Goal: Transaction & Acquisition: Purchase product/service

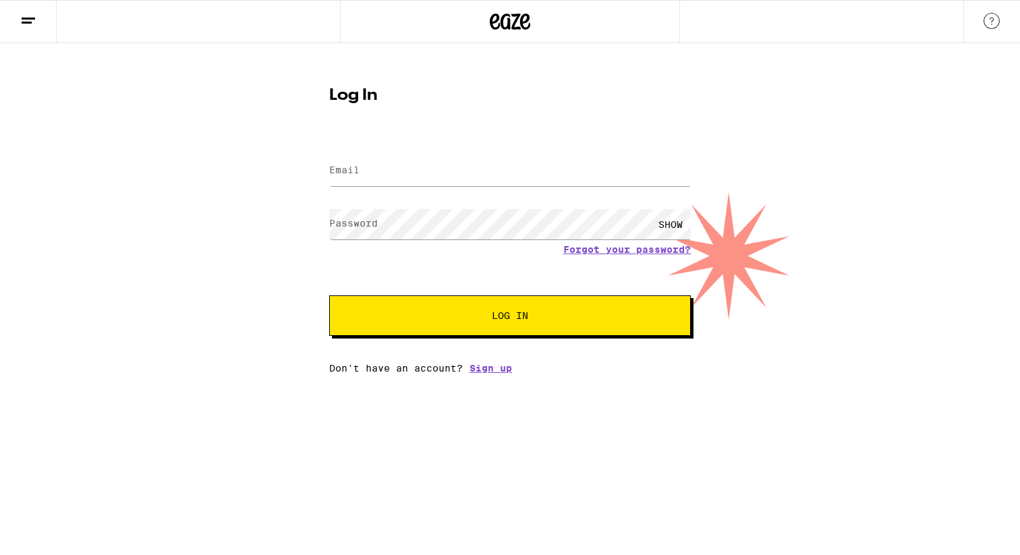
click at [589, 185] on input "Email" at bounding box center [510, 171] width 362 height 30
type input "kennypark17@hotmail.com"
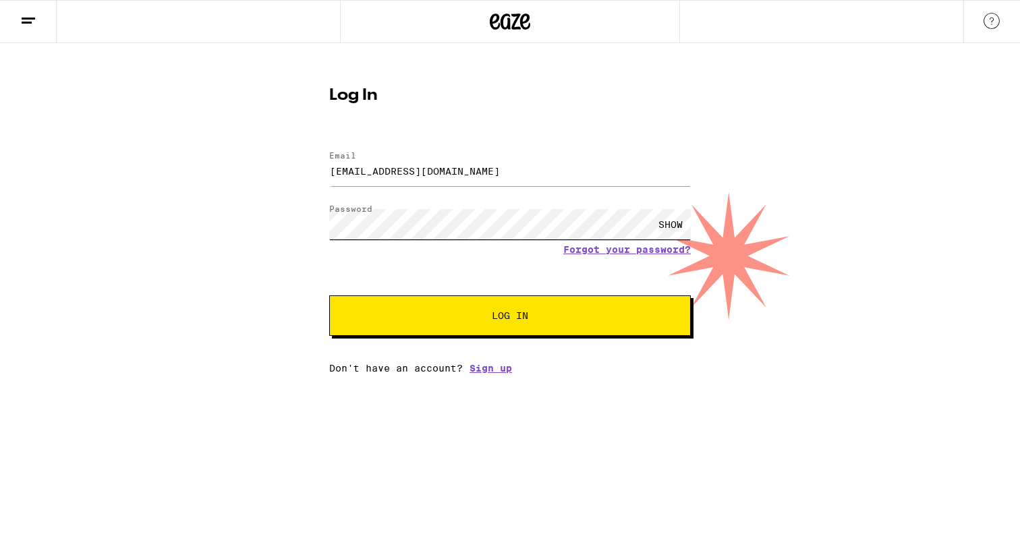
click at [329, 296] on button "Log In" at bounding box center [510, 316] width 362 height 40
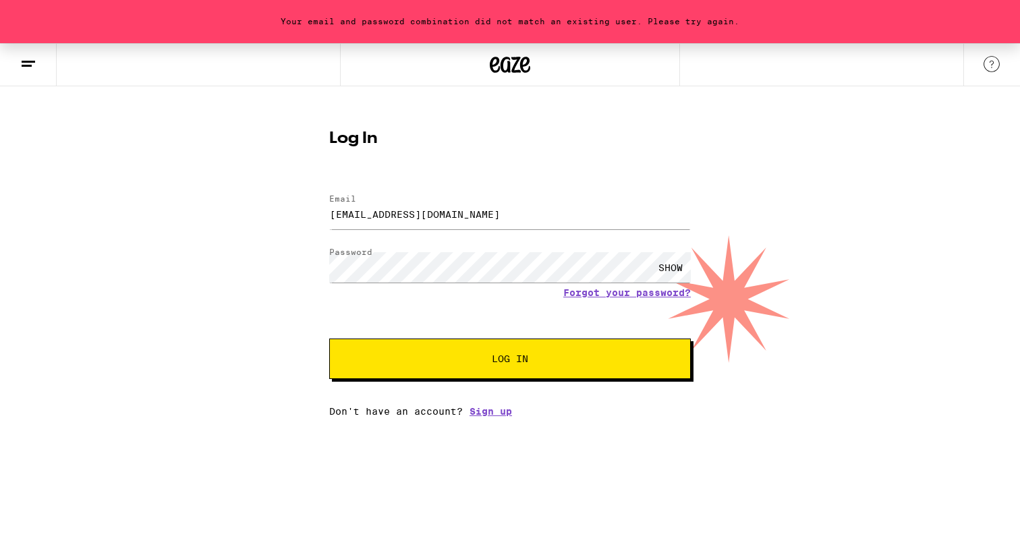
click at [443, 245] on form "Email Email kennypark17@hotmail.com Password Password SHOW Forgot your password…" at bounding box center [510, 280] width 362 height 198
click at [685, 269] on div "SHOW" at bounding box center [671, 267] width 40 height 30
click at [685, 269] on div "HIDE" at bounding box center [671, 267] width 40 height 30
click at [329, 339] on button "Log In" at bounding box center [510, 359] width 362 height 40
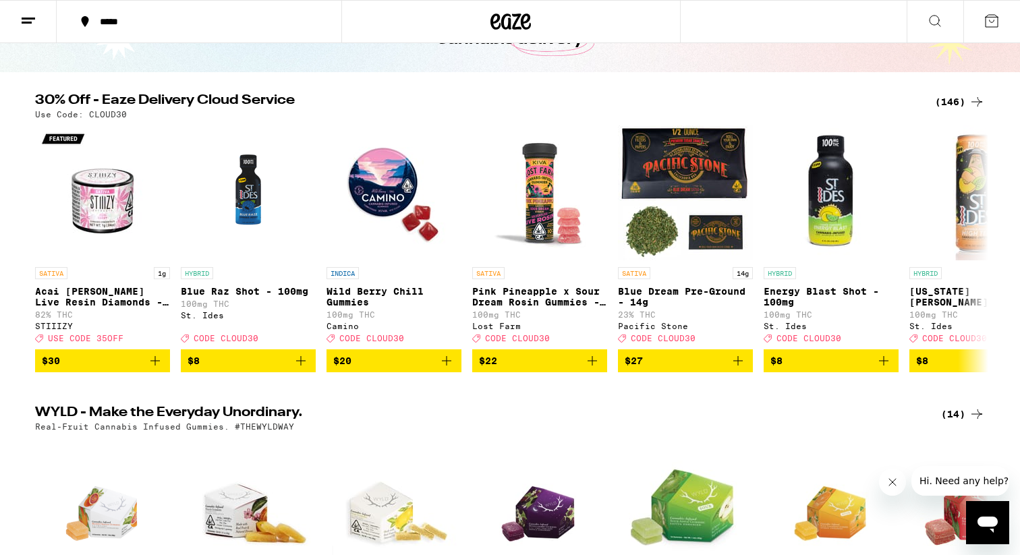
scroll to position [112, 0]
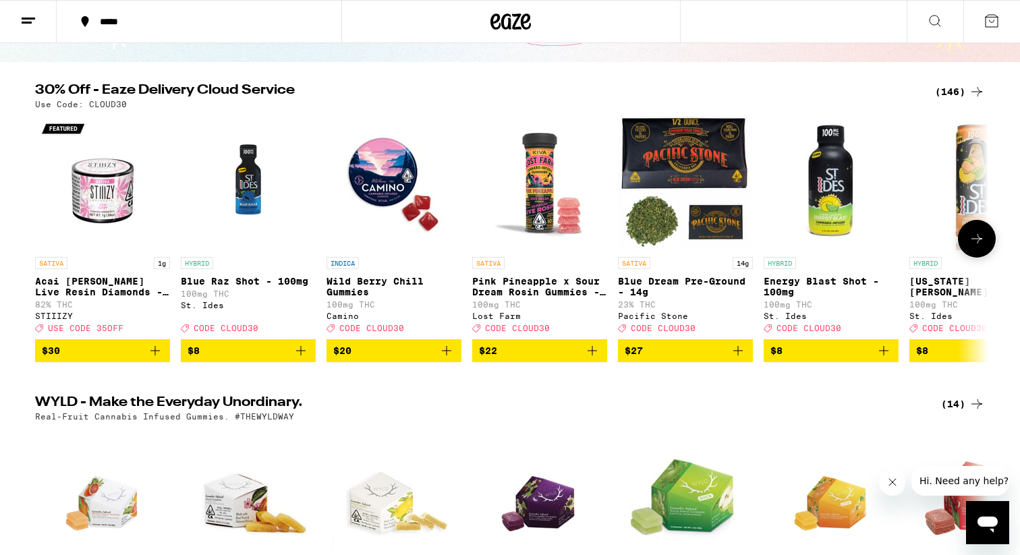
click at [453, 359] on icon "Add to bag" at bounding box center [447, 351] width 16 height 16
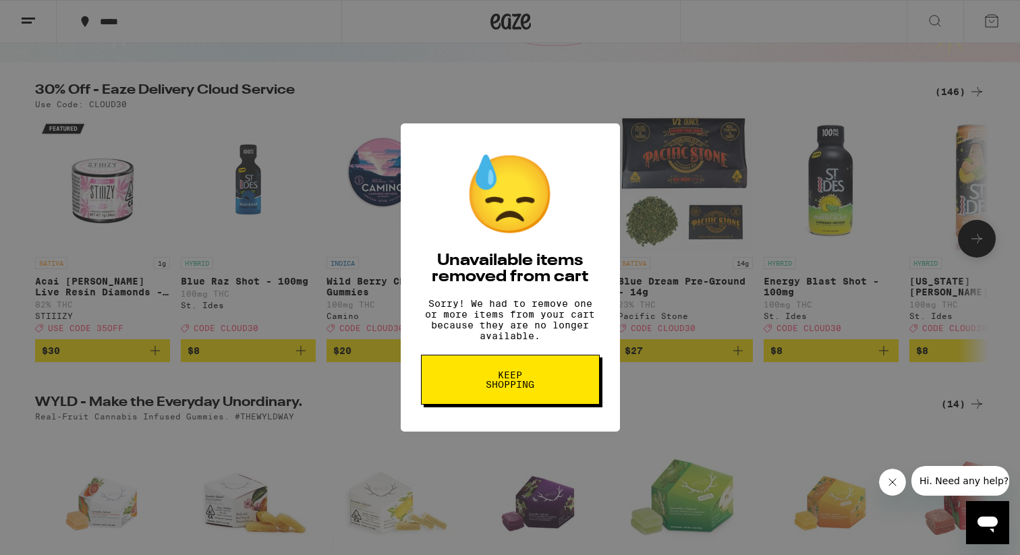
click at [562, 389] on button "Keep Shopping" at bounding box center [510, 380] width 179 height 50
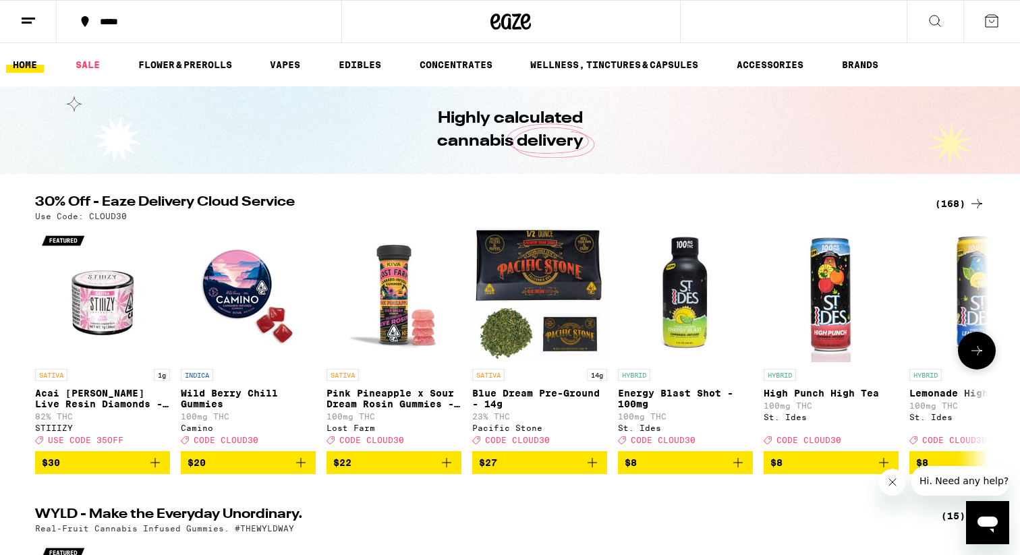
click at [298, 471] on icon "Add to bag" at bounding box center [301, 463] width 16 height 16
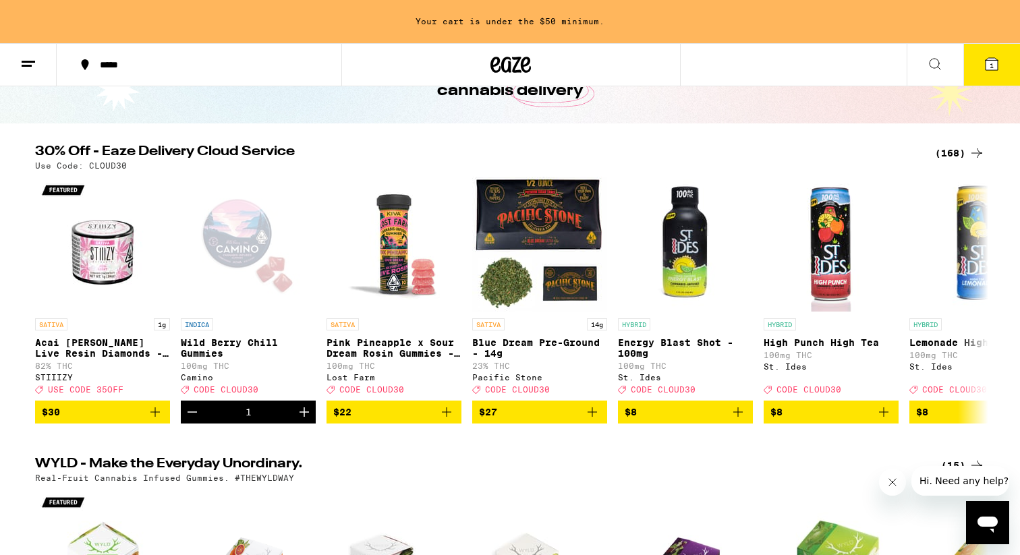
click at [962, 153] on div "(168)" at bounding box center [960, 153] width 50 height 16
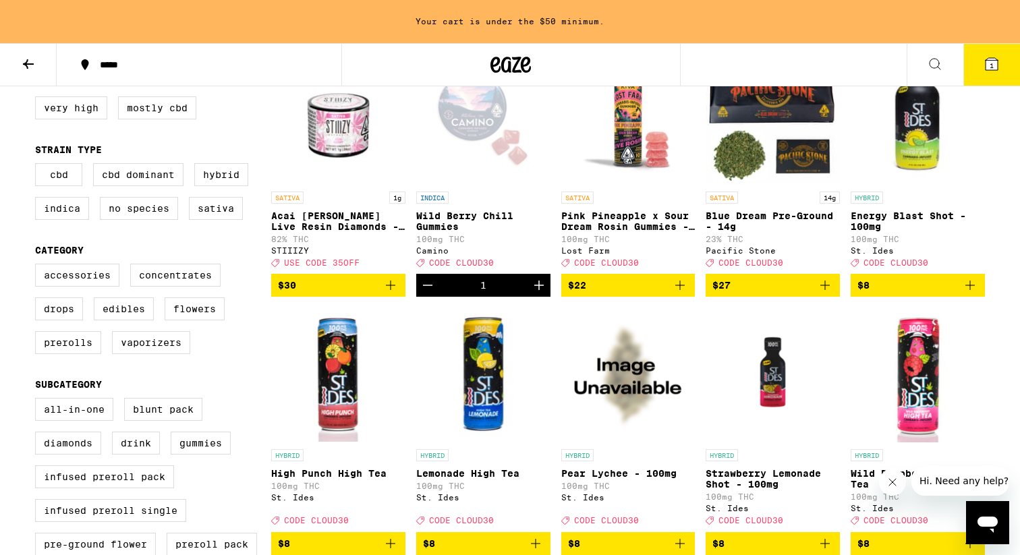
scroll to position [201, 0]
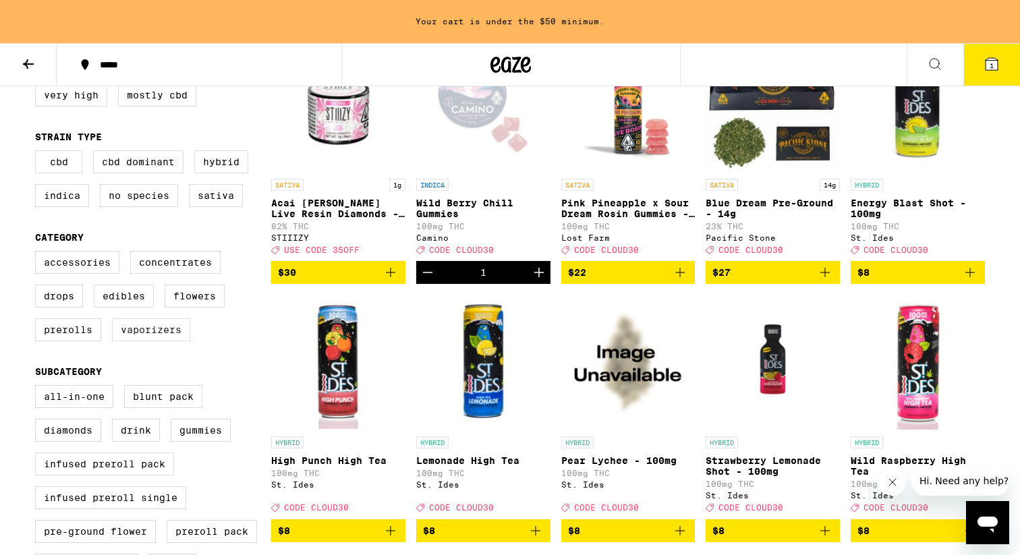
click at [163, 341] on label "Vaporizers" at bounding box center [151, 330] width 78 height 23
click at [38, 254] on input "Vaporizers" at bounding box center [38, 253] width 1 height 1
checkbox input "true"
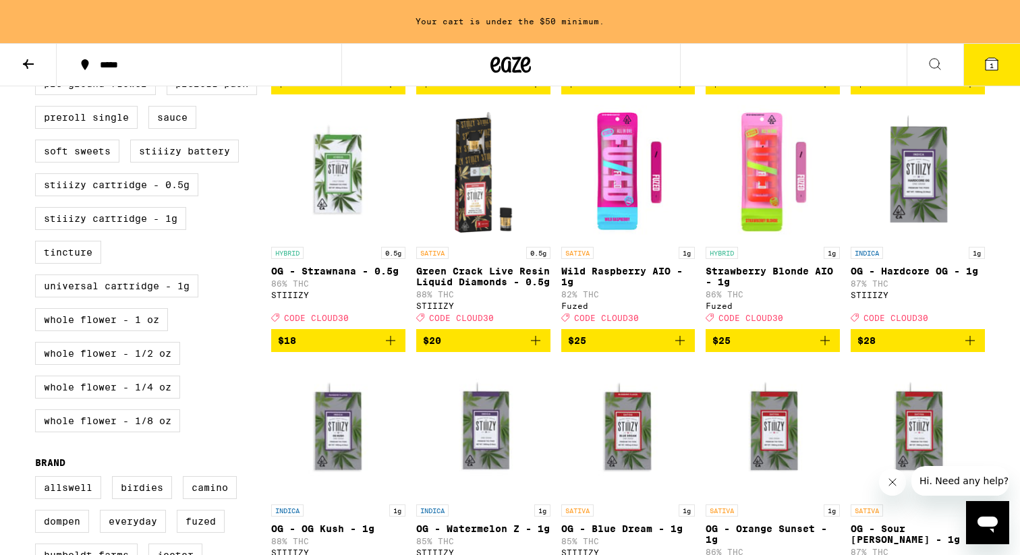
scroll to position [655, 0]
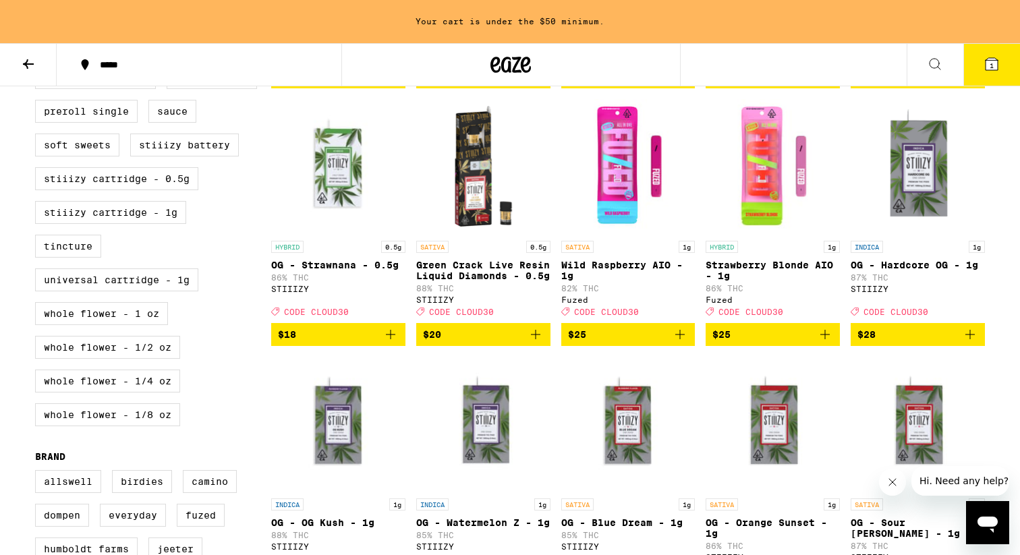
click at [972, 343] on icon "Add to bag" at bounding box center [970, 335] width 16 height 16
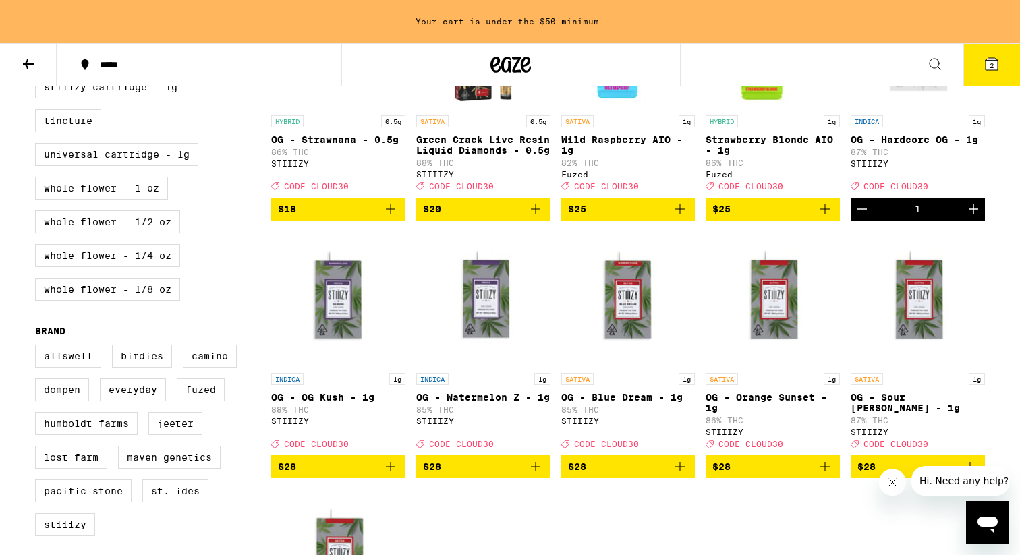
scroll to position [782, 0]
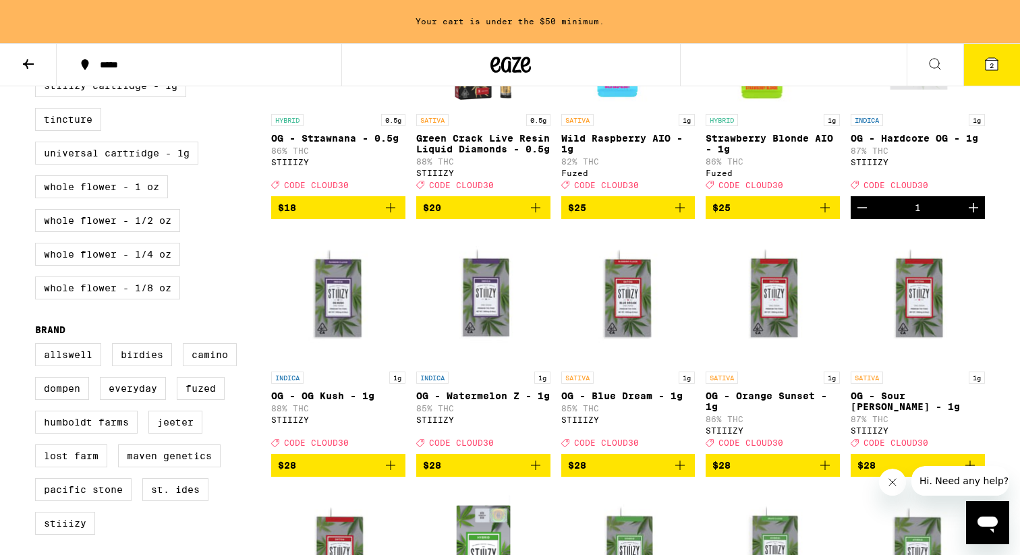
click at [863, 216] on icon "Decrement" at bounding box center [862, 208] width 16 height 16
click at [536, 474] on icon "Add to bag" at bounding box center [536, 466] width 16 height 16
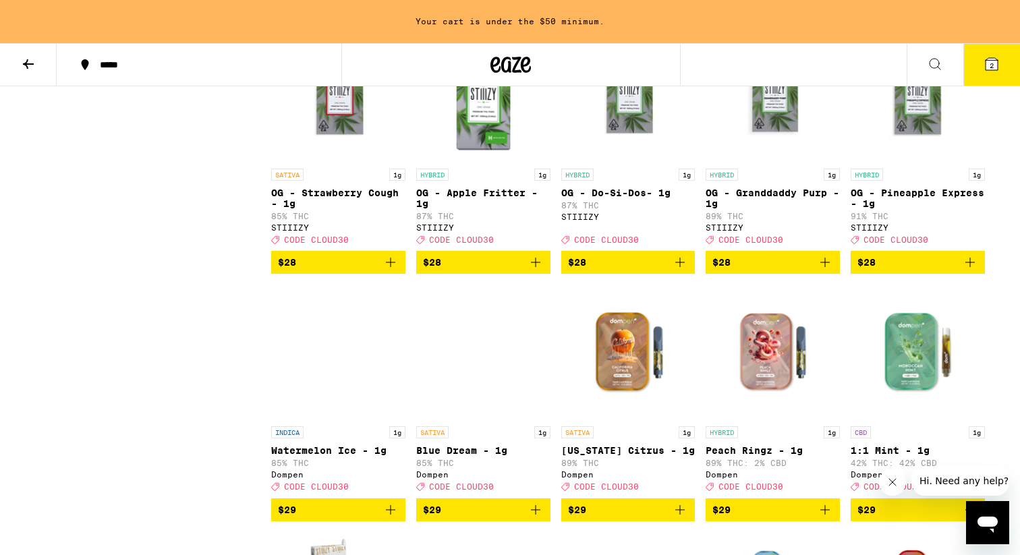
scroll to position [1254, 0]
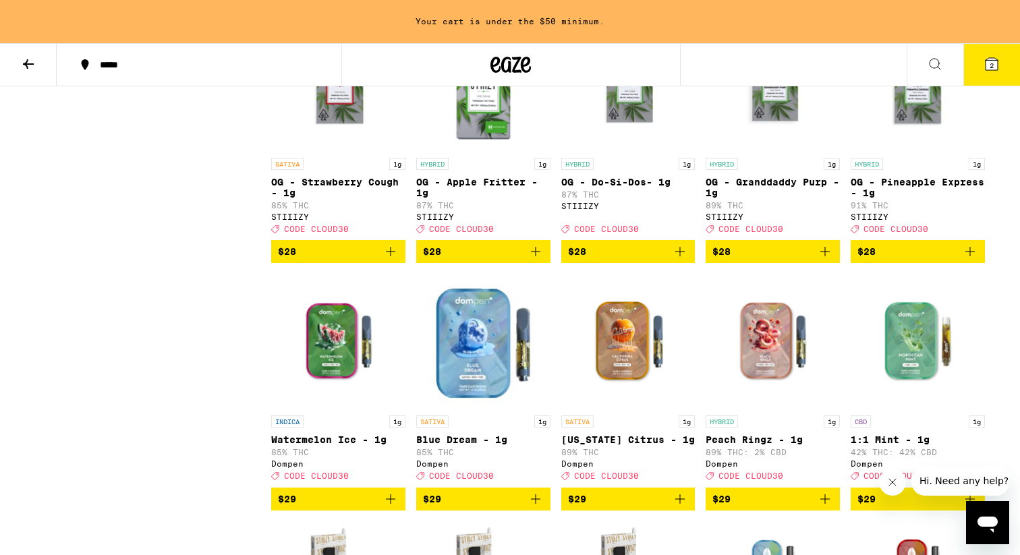
click at [395, 260] on icon "Add to bag" at bounding box center [391, 252] width 16 height 16
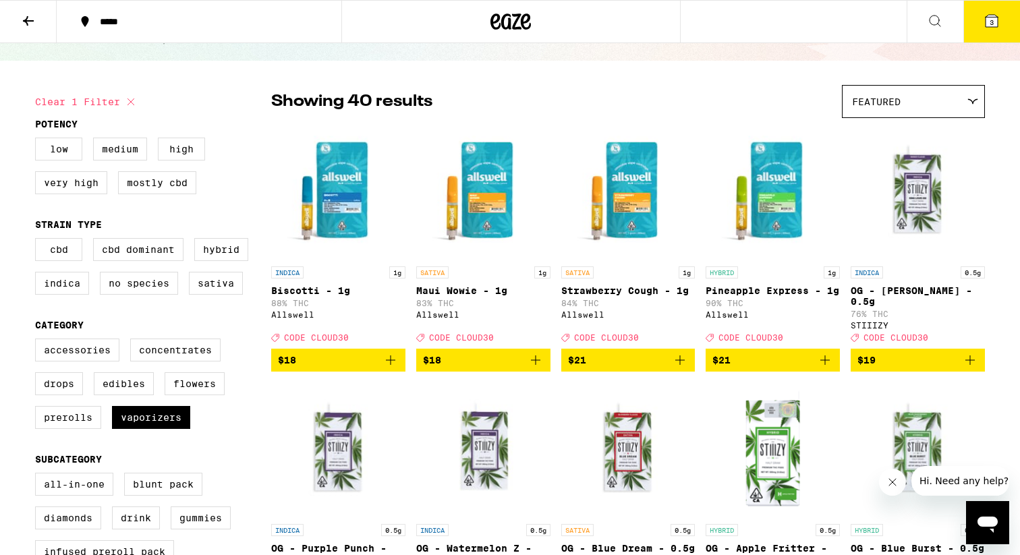
scroll to position [0, 0]
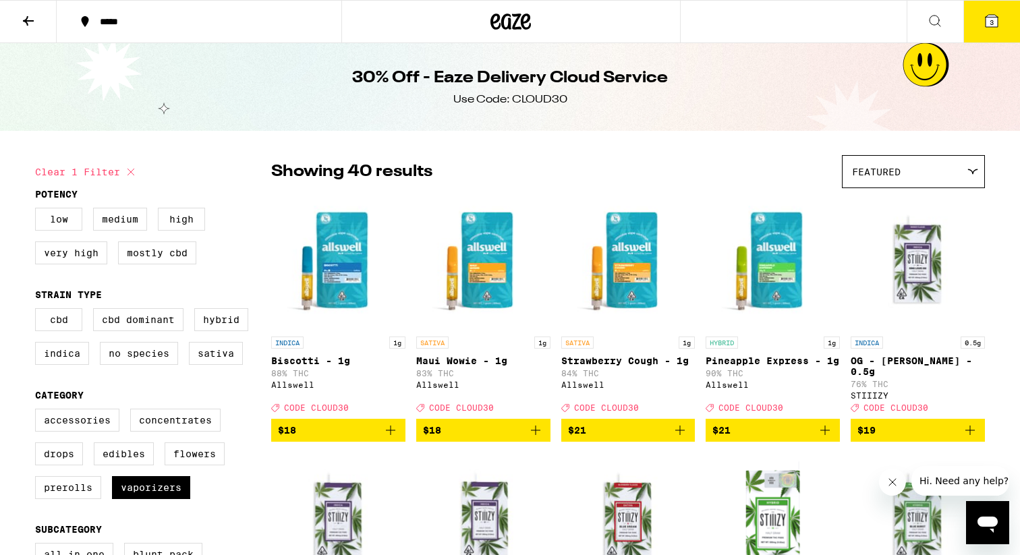
click at [986, 26] on icon at bounding box center [992, 21] width 12 height 12
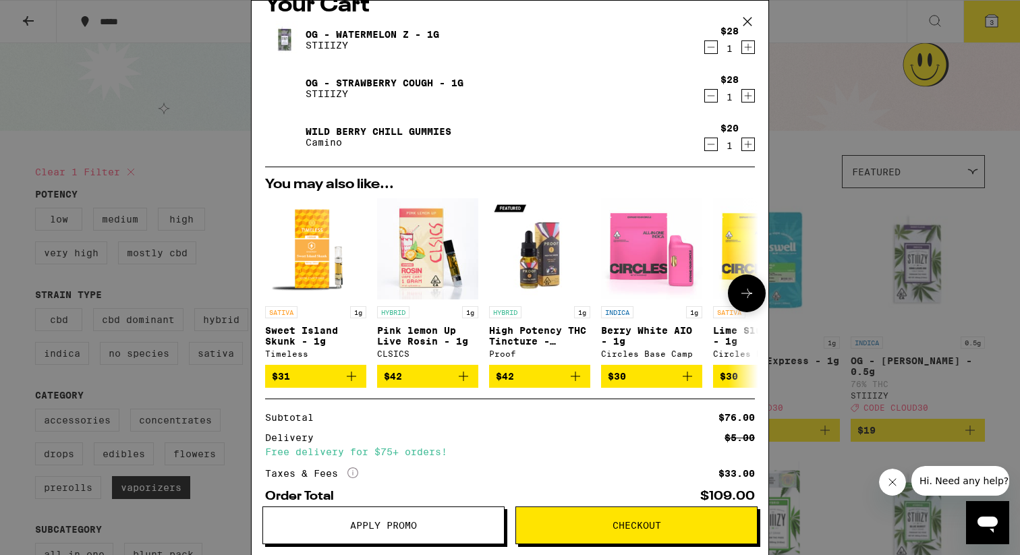
scroll to position [102, 0]
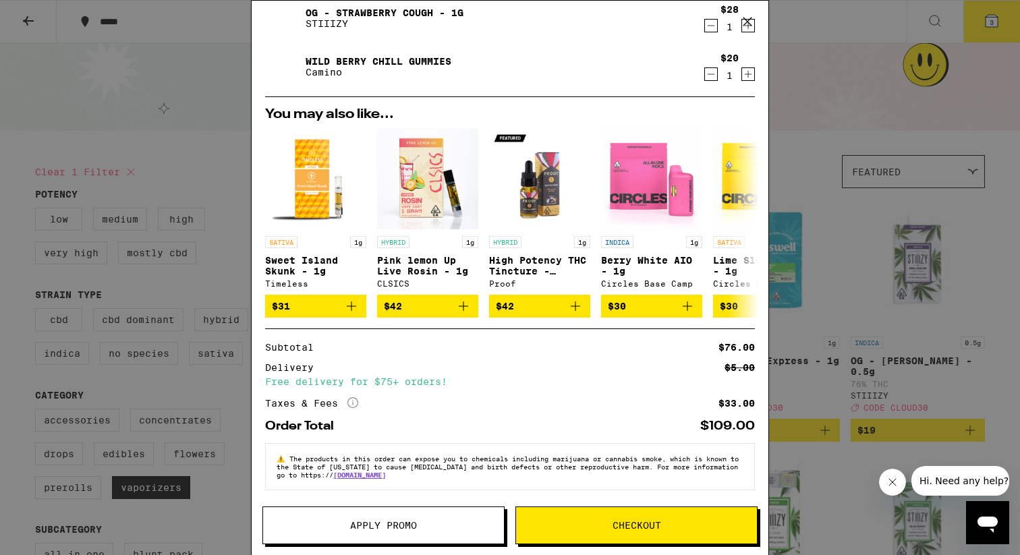
click at [452, 523] on span "Apply Promo" at bounding box center [383, 525] width 241 height 9
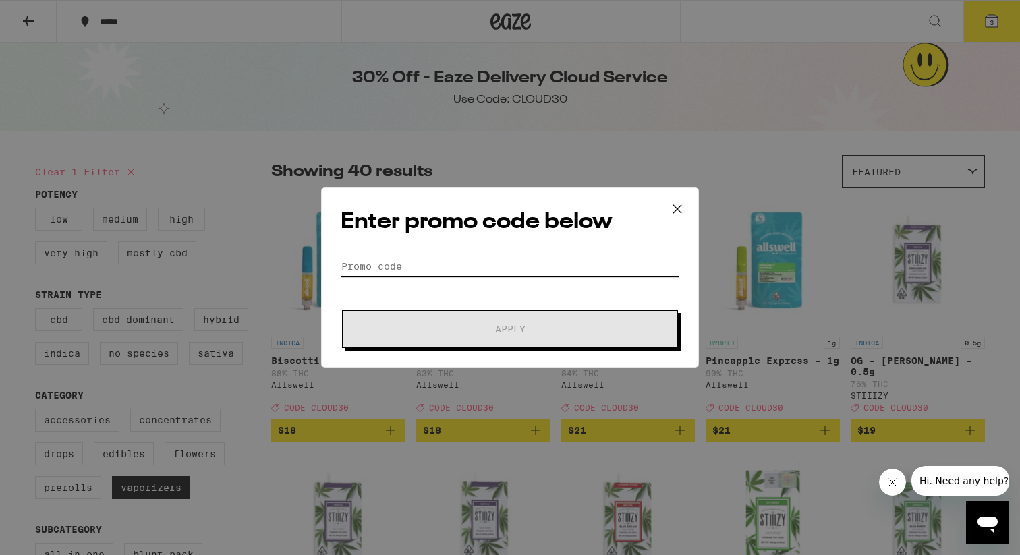
click at [513, 263] on input "Promo Code" at bounding box center [510, 266] width 339 height 20
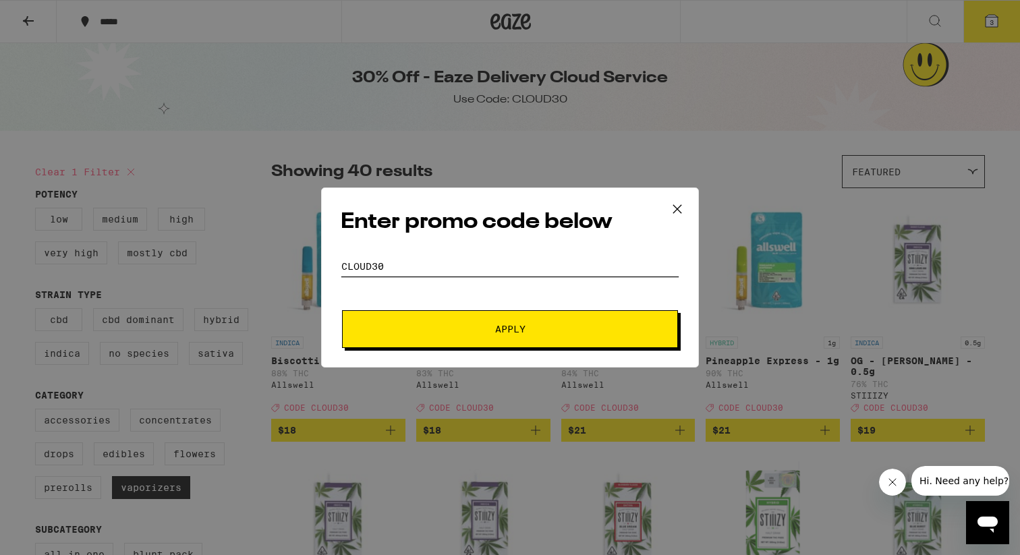
type input "cloud30"
click at [511, 330] on span "Apply" at bounding box center [510, 329] width 30 height 9
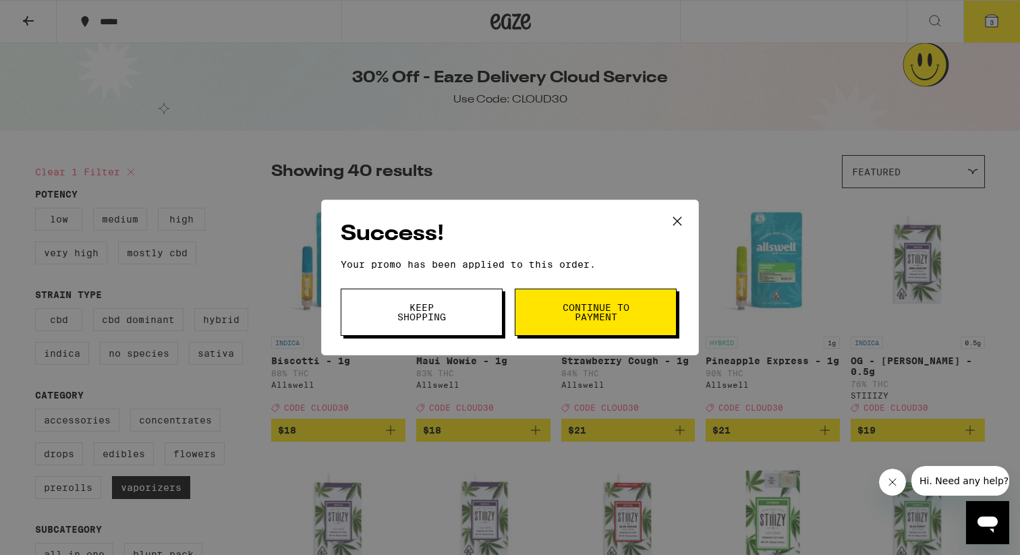
click at [578, 312] on span "Continue to payment" at bounding box center [596, 312] width 69 height 19
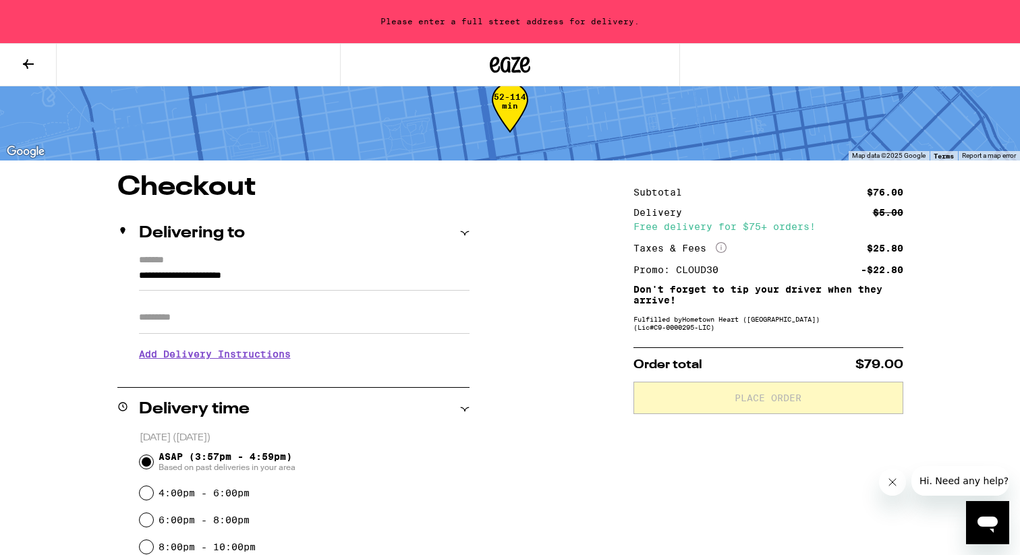
scroll to position [34, 0]
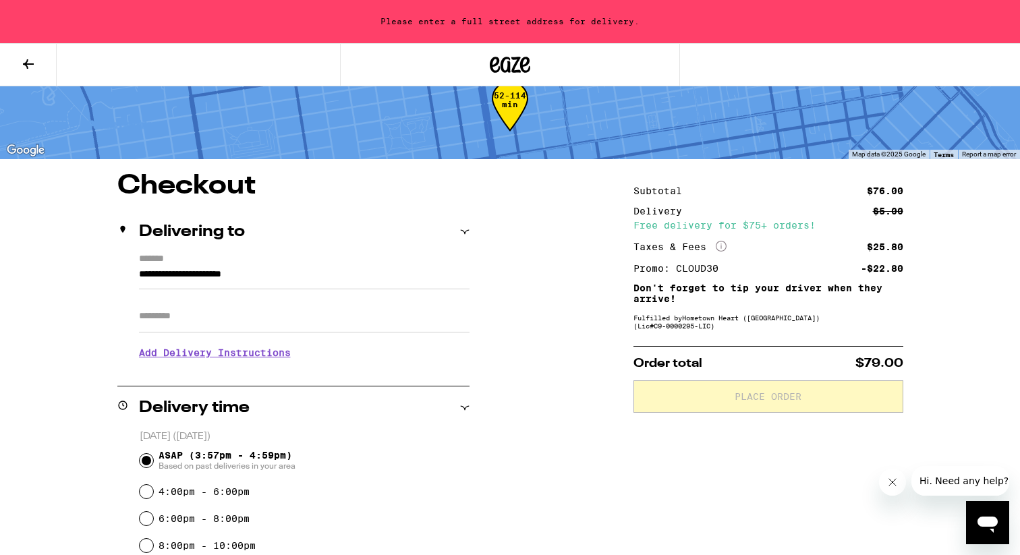
click at [348, 271] on input "**********" at bounding box center [304, 278] width 331 height 23
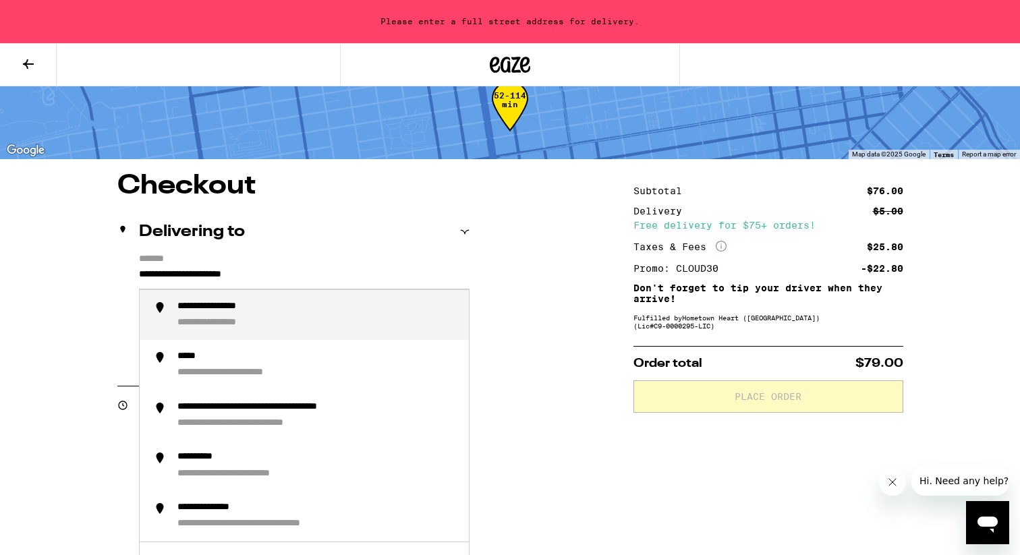
click at [348, 271] on input "**********" at bounding box center [304, 278] width 331 height 23
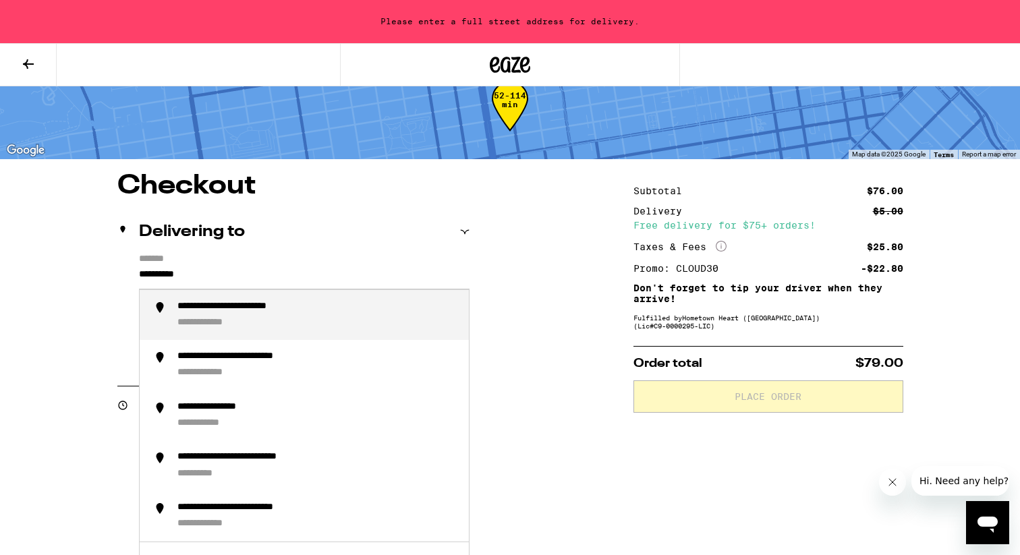
click at [333, 315] on div "**********" at bounding box center [317, 315] width 281 height 29
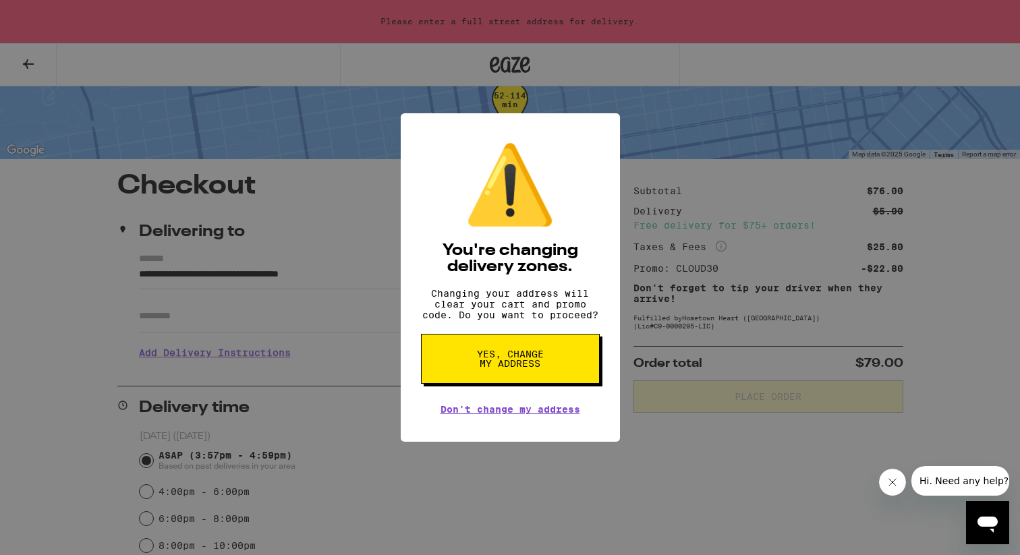
click at [517, 358] on span "Yes, change my address" at bounding box center [511, 359] width 70 height 19
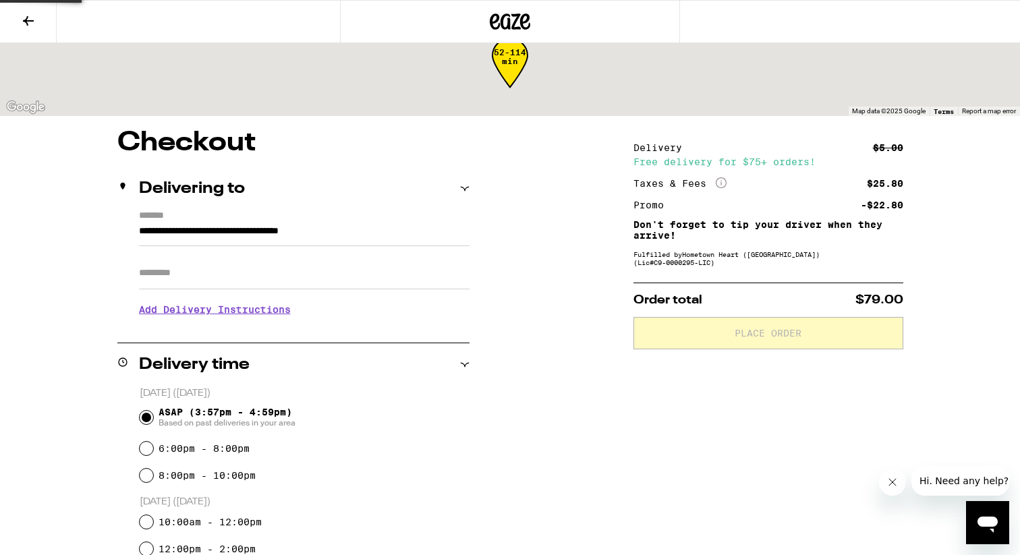
type input "**********"
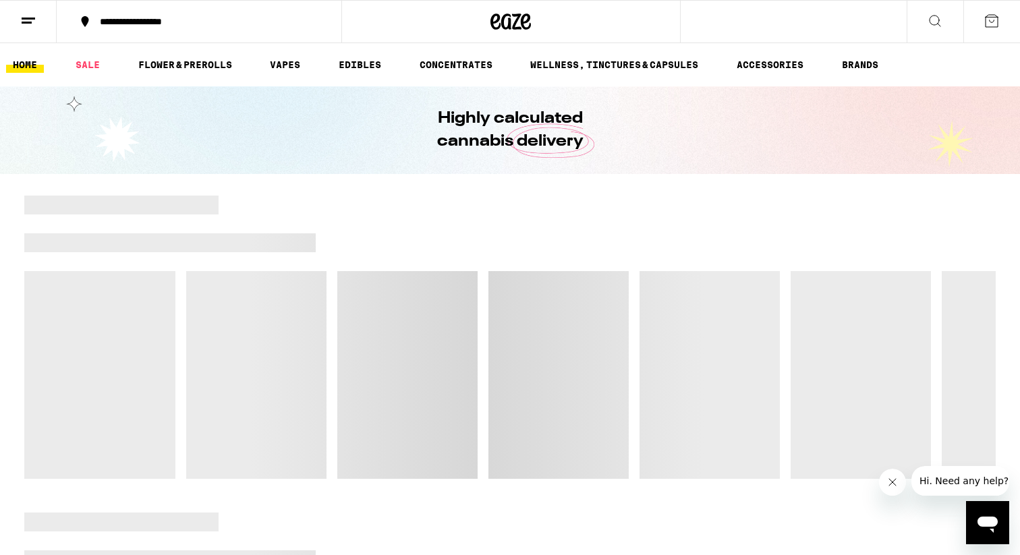
click at [40, 27] on button at bounding box center [28, 22] width 57 height 43
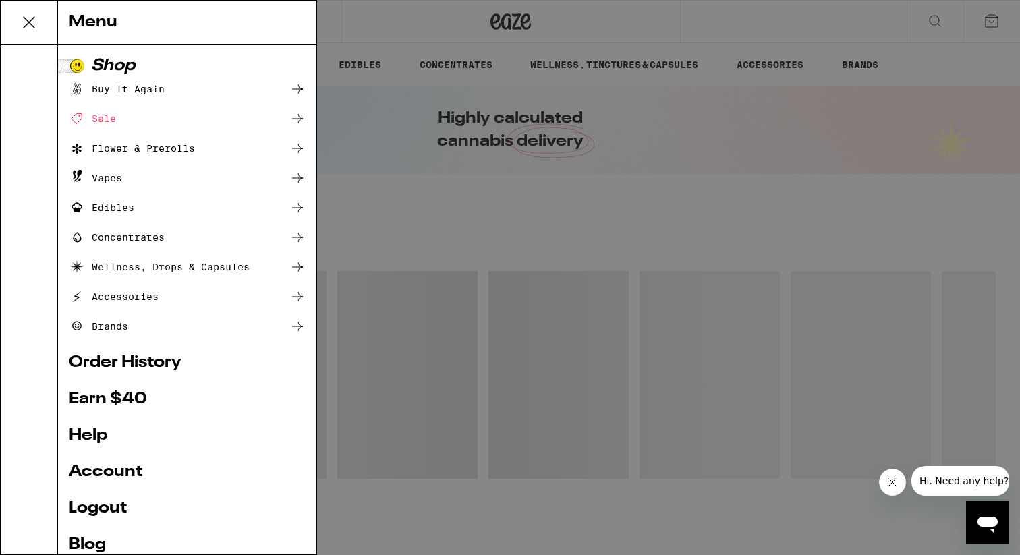
click at [27, 16] on icon at bounding box center [29, 22] width 27 height 27
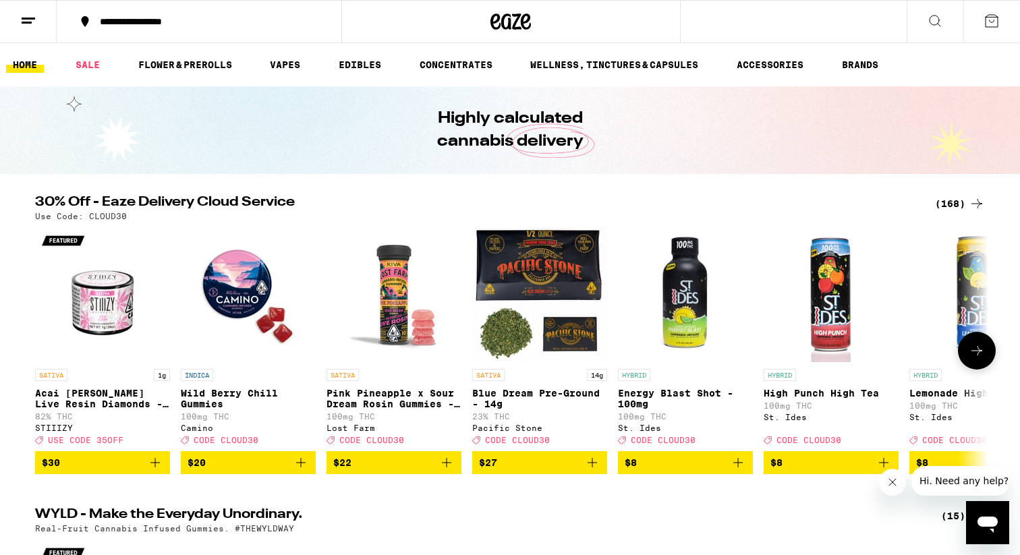
click at [298, 471] on icon "Add to bag" at bounding box center [301, 463] width 16 height 16
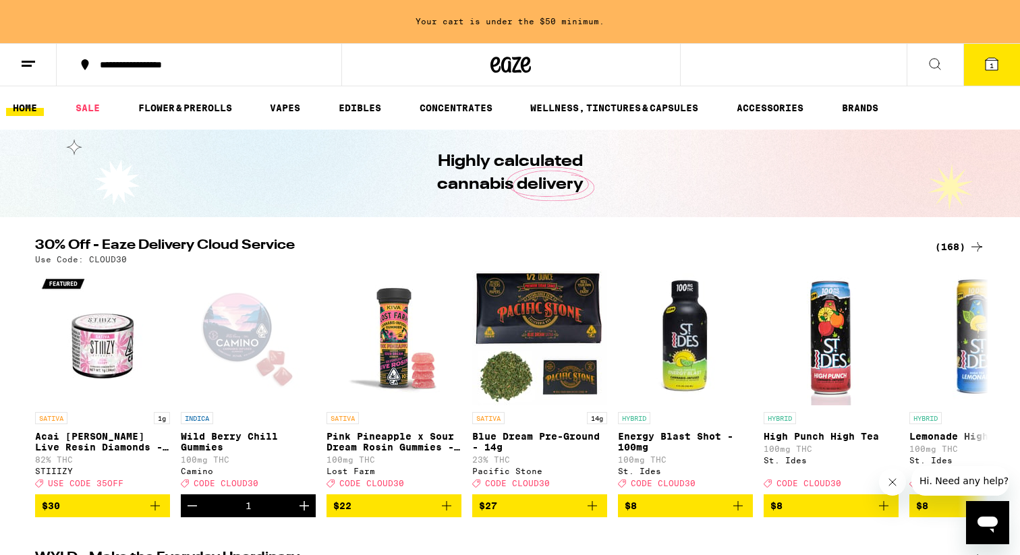
click at [957, 249] on div "(168)" at bounding box center [960, 247] width 50 height 16
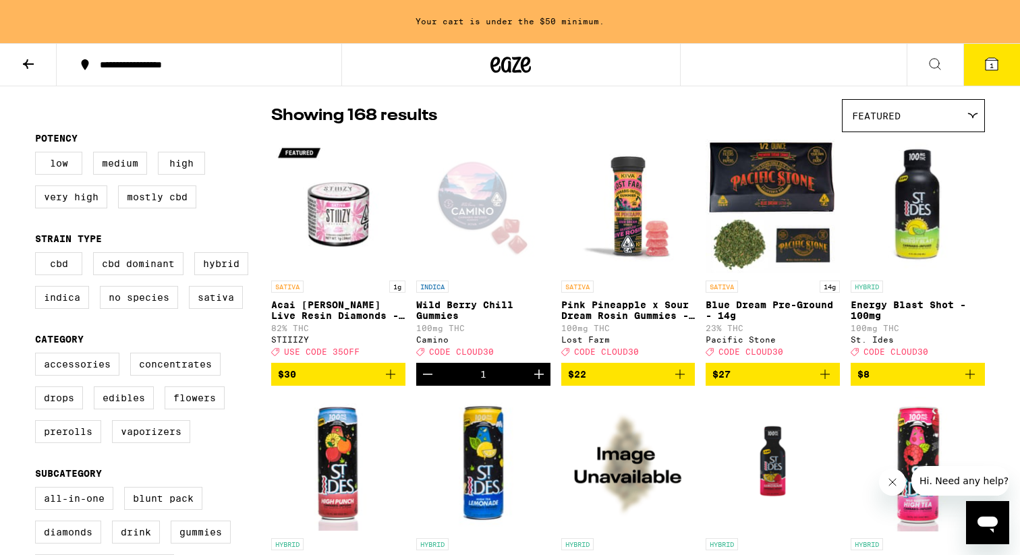
scroll to position [112, 0]
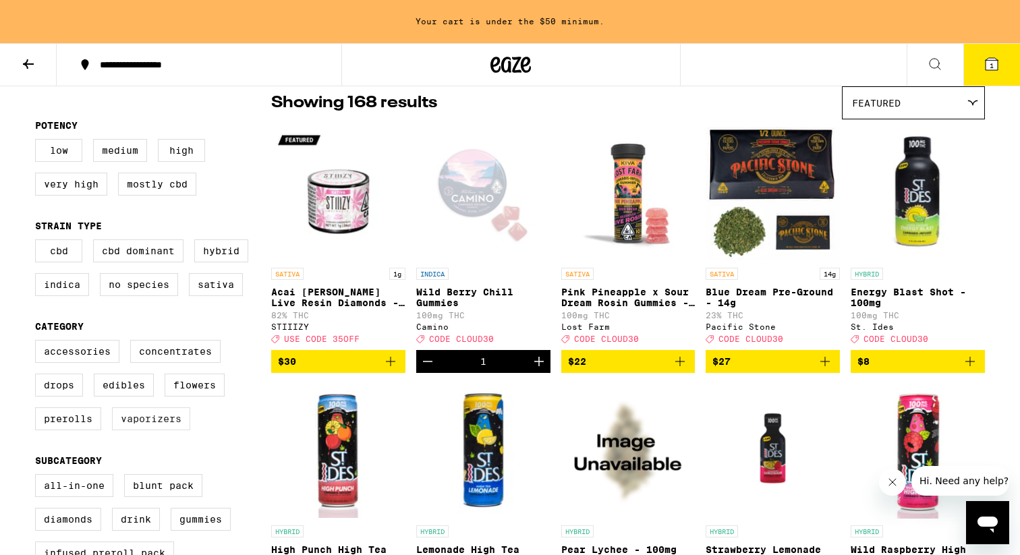
click at [172, 431] on label "Vaporizers" at bounding box center [151, 419] width 78 height 23
click at [38, 343] on input "Vaporizers" at bounding box center [38, 342] width 1 height 1
checkbox input "true"
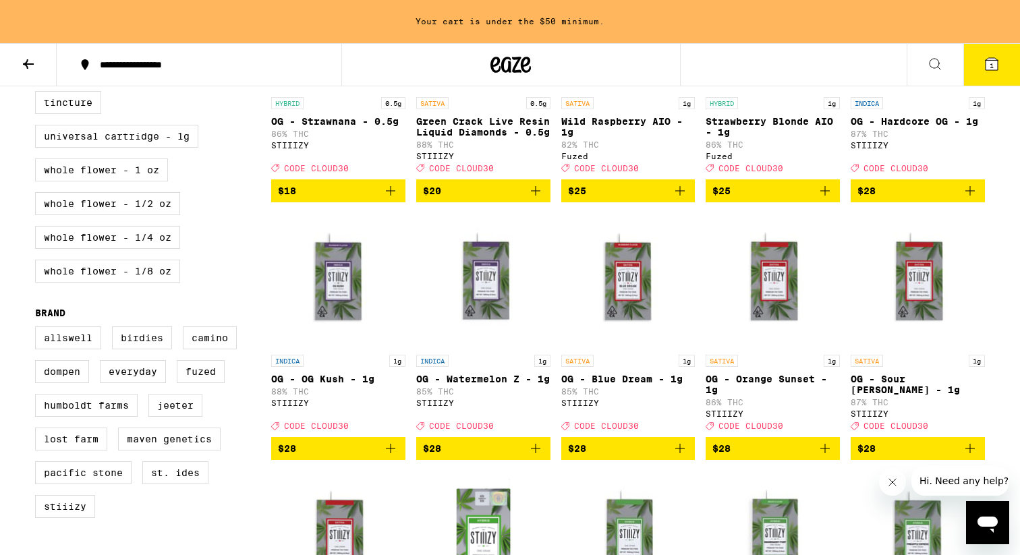
scroll to position [881, 0]
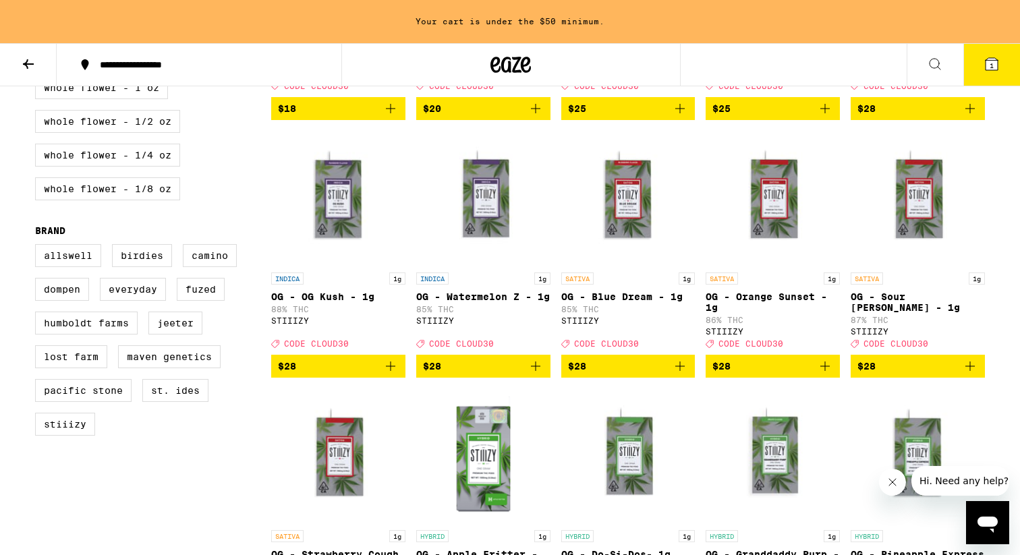
click at [538, 375] on icon "Add to bag" at bounding box center [536, 366] width 16 height 16
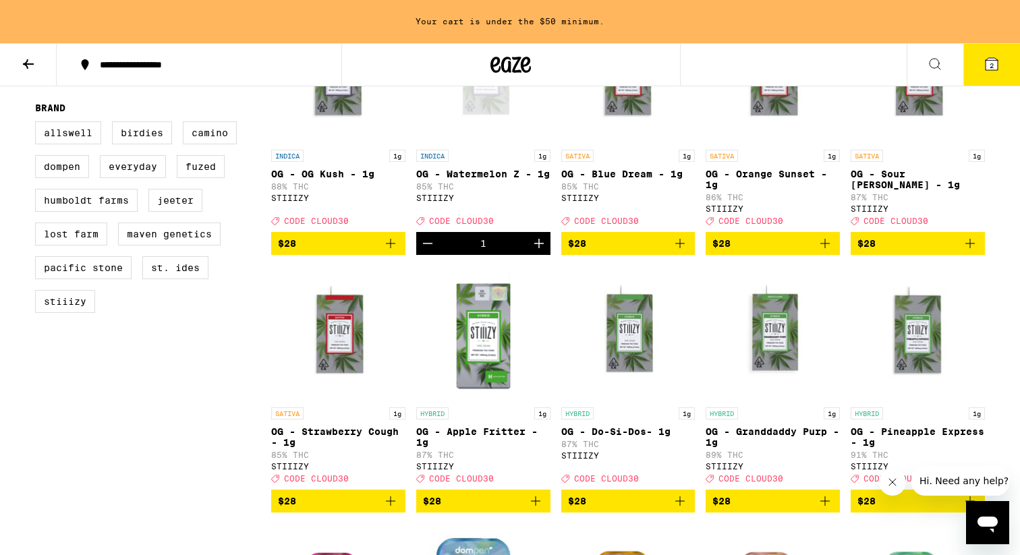
scroll to position [1005, 0]
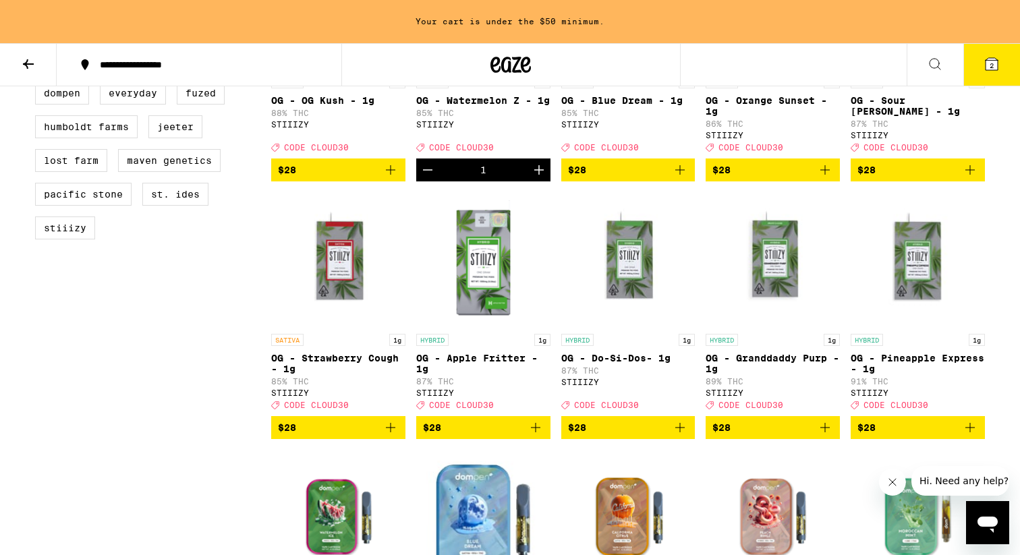
click at [393, 436] on icon "Add to bag" at bounding box center [391, 428] width 16 height 16
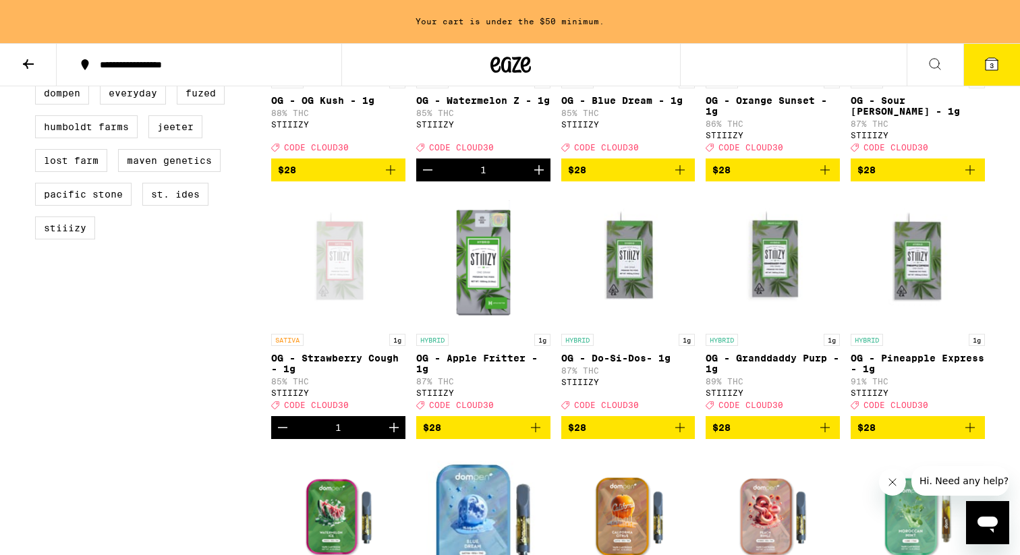
scroll to position [1035, 0]
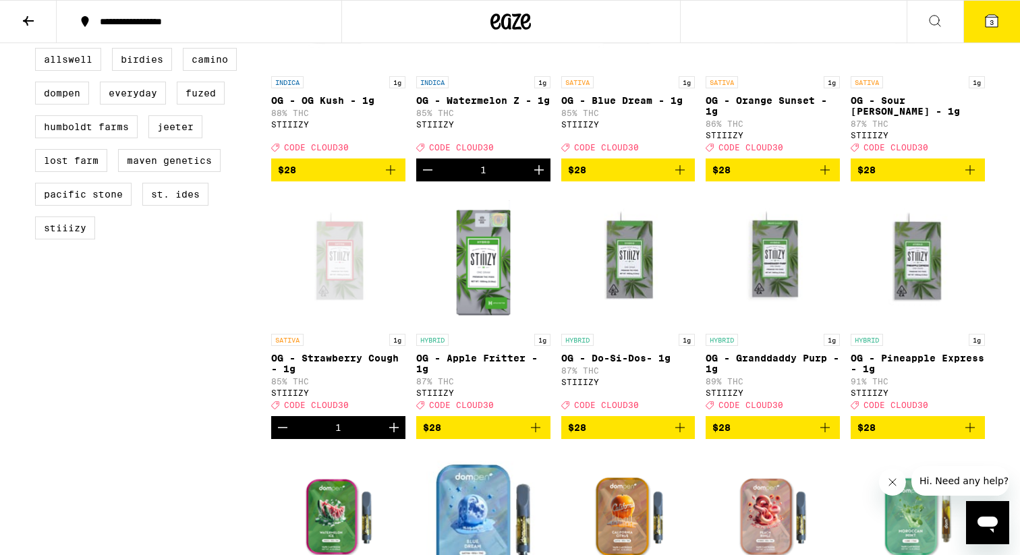
click at [987, 14] on icon at bounding box center [992, 21] width 16 height 16
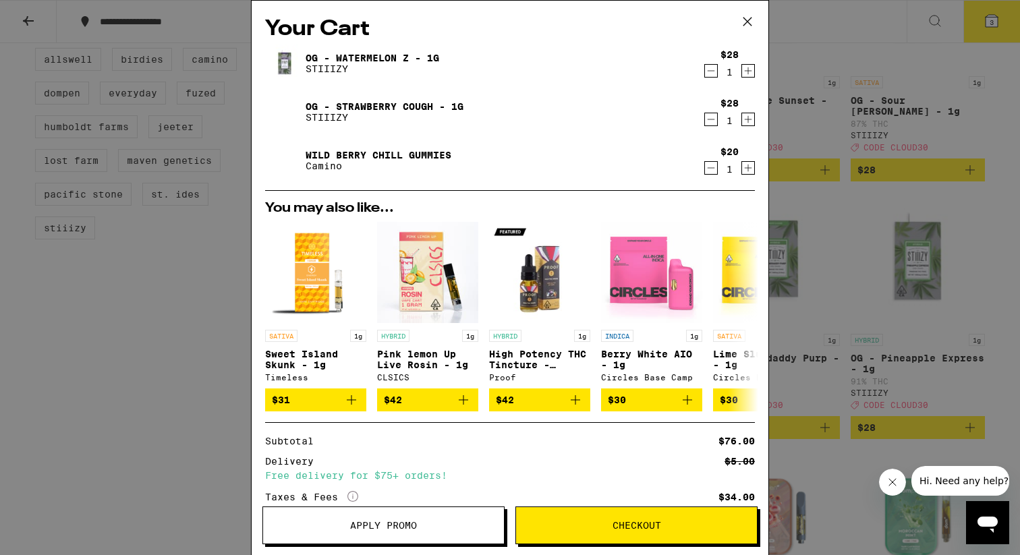
click at [420, 532] on button "Apply Promo" at bounding box center [384, 526] width 242 height 38
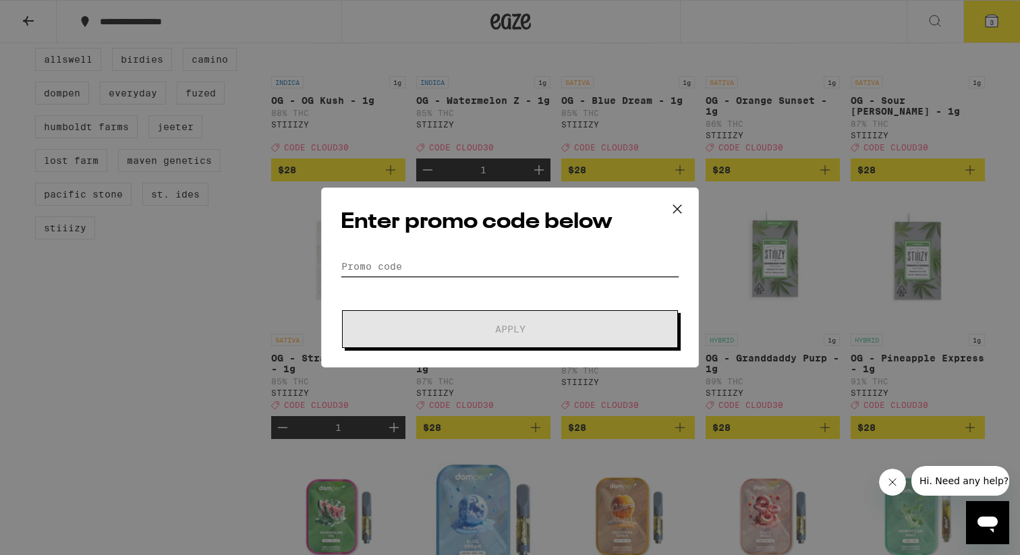
click at [545, 276] on input "Promo Code" at bounding box center [510, 266] width 339 height 20
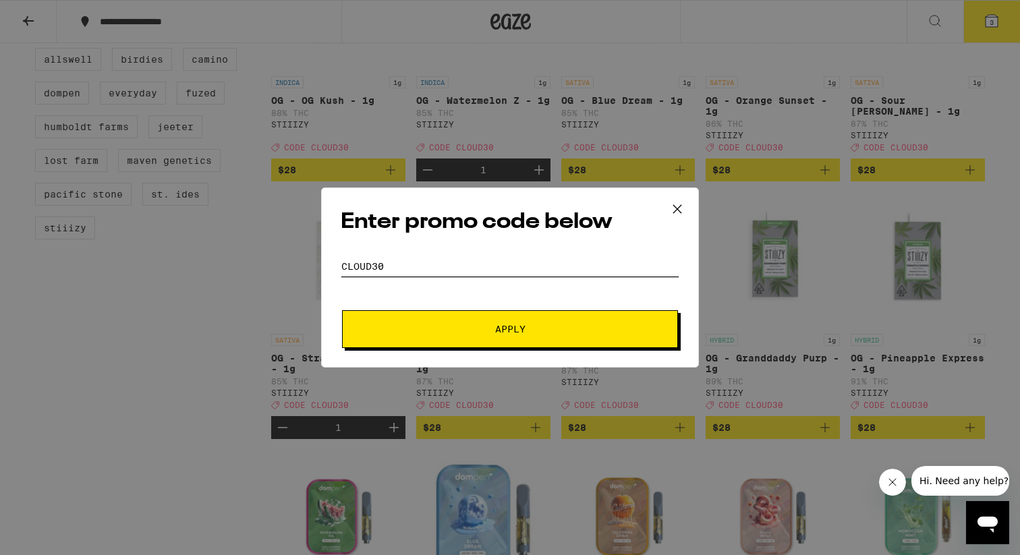
type input "cloud30"
click at [543, 329] on span "Apply" at bounding box center [510, 329] width 243 height 9
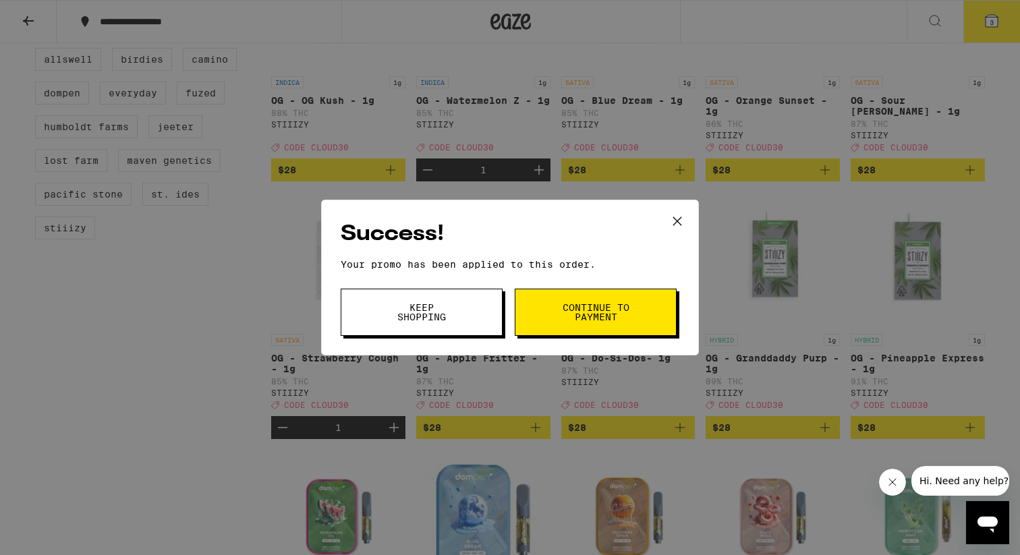
click at [604, 301] on button "Continue to payment" at bounding box center [596, 312] width 162 height 47
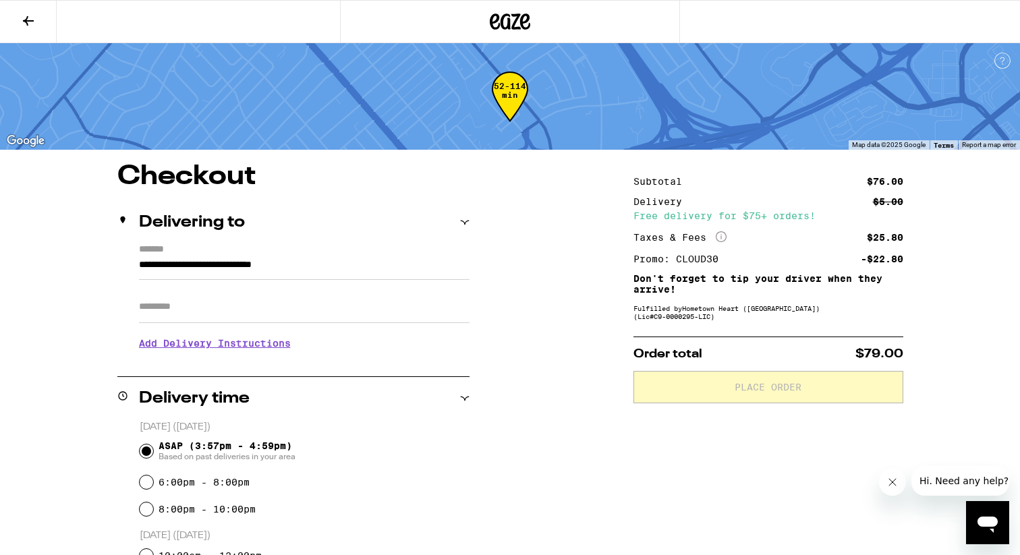
click at [248, 345] on h3 "Add Delivery Instructions" at bounding box center [304, 343] width 331 height 31
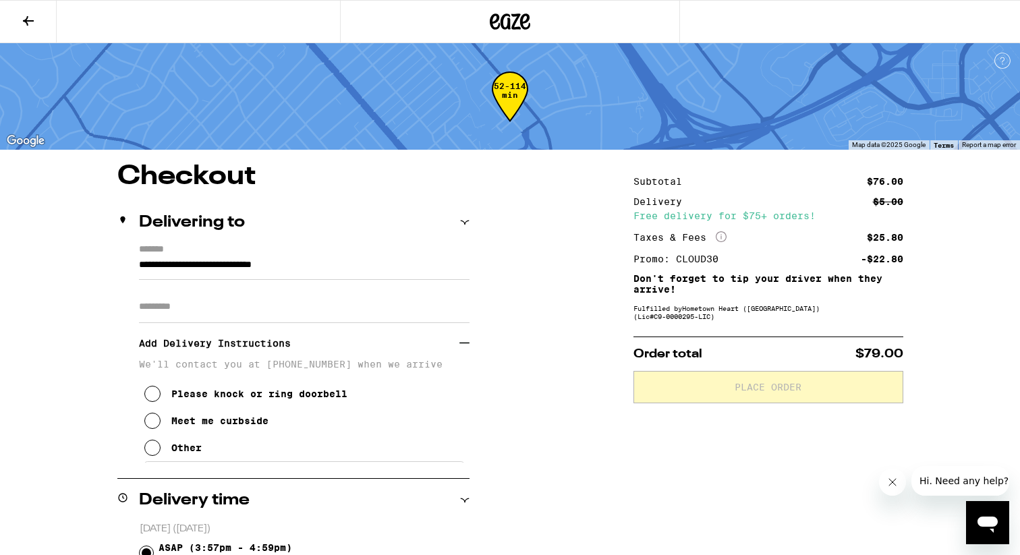
click at [227, 426] on div "Meet me curbside" at bounding box center [219, 421] width 97 height 11
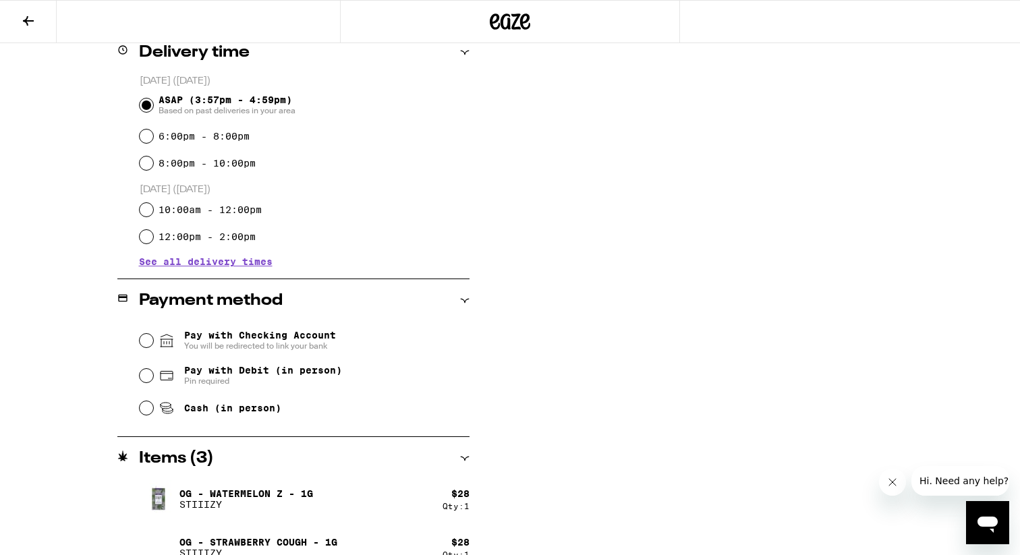
scroll to position [451, 0]
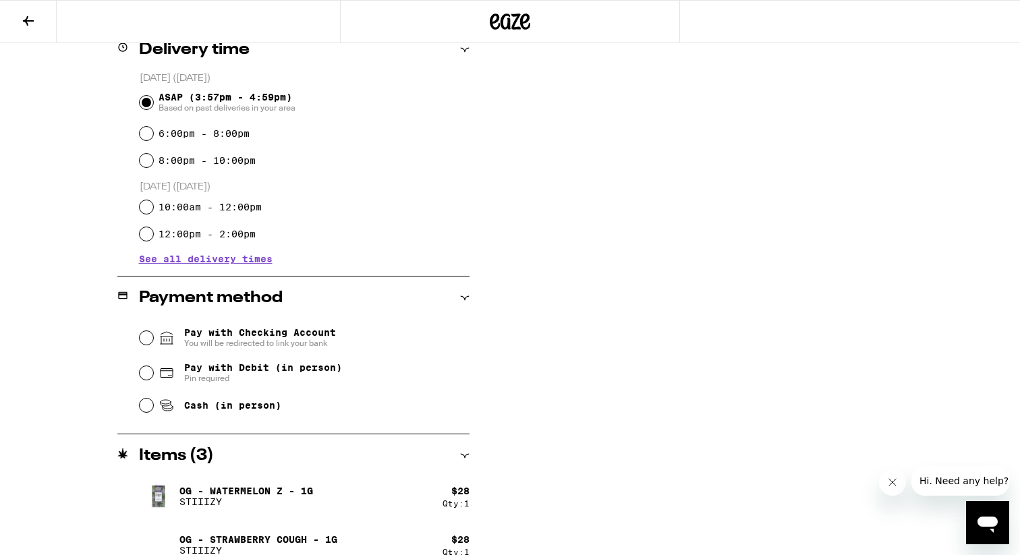
click at [244, 409] on span "Cash (in person)" at bounding box center [232, 405] width 97 height 11
click at [153, 409] on input "Cash (in person)" at bounding box center [146, 405] width 13 height 13
radio input "true"
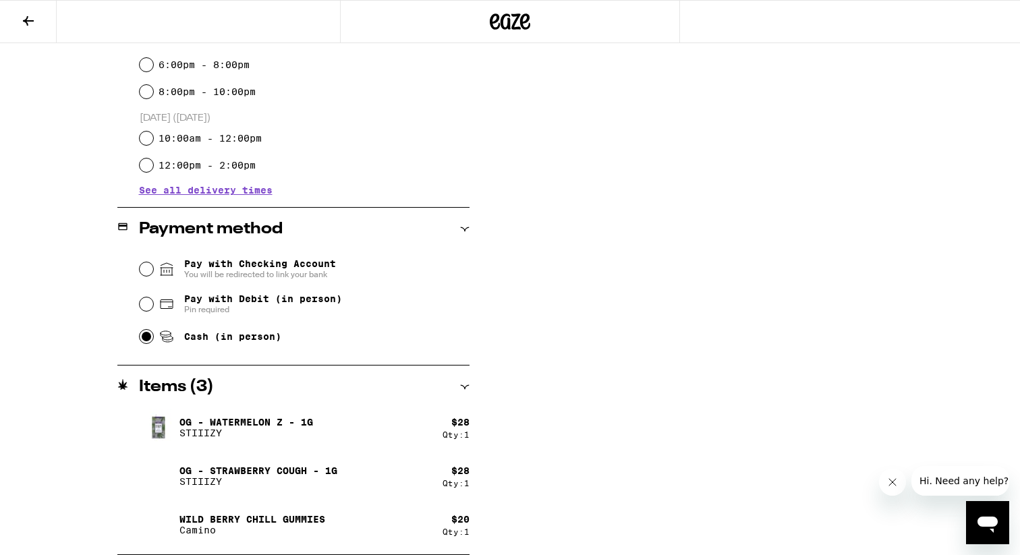
scroll to position [0, 0]
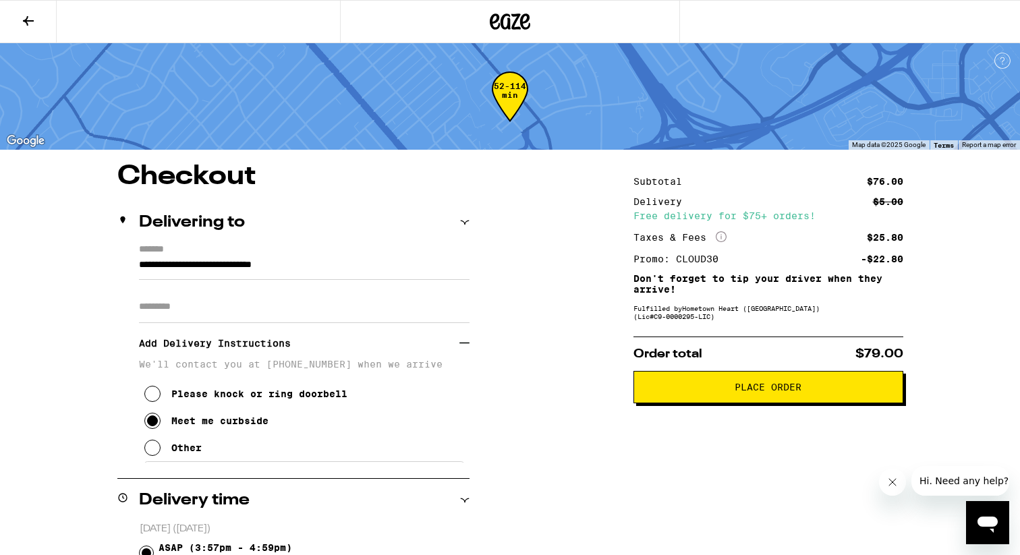
click at [723, 400] on button "Place Order" at bounding box center [769, 387] width 270 height 32
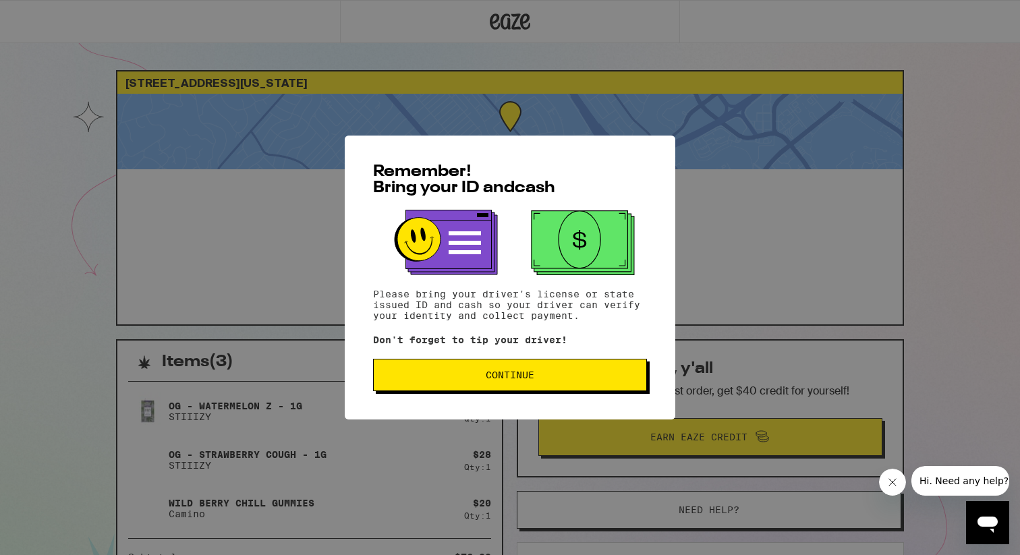
click at [555, 373] on span "Continue" at bounding box center [510, 375] width 251 height 9
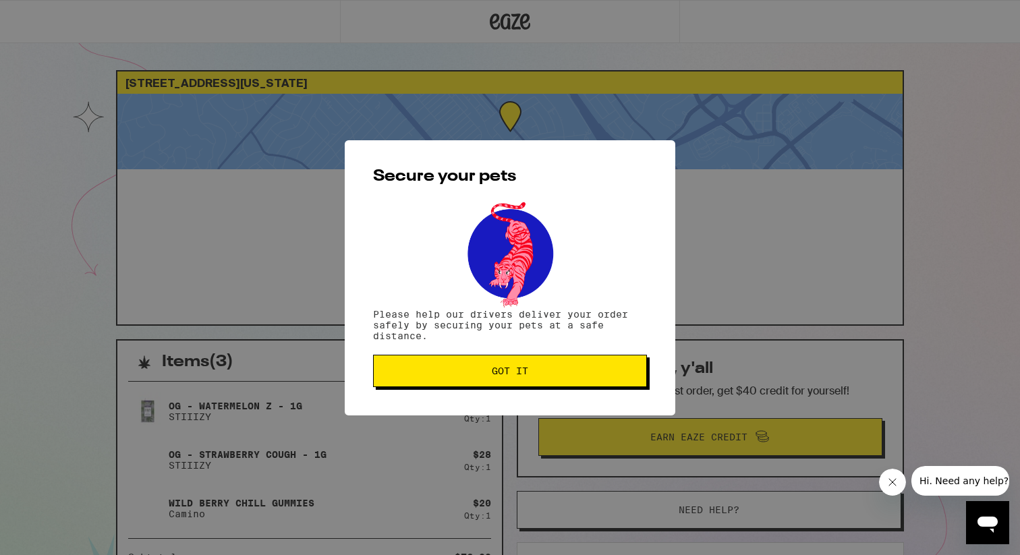
click at [534, 371] on span "Got it" at bounding box center [510, 370] width 251 height 9
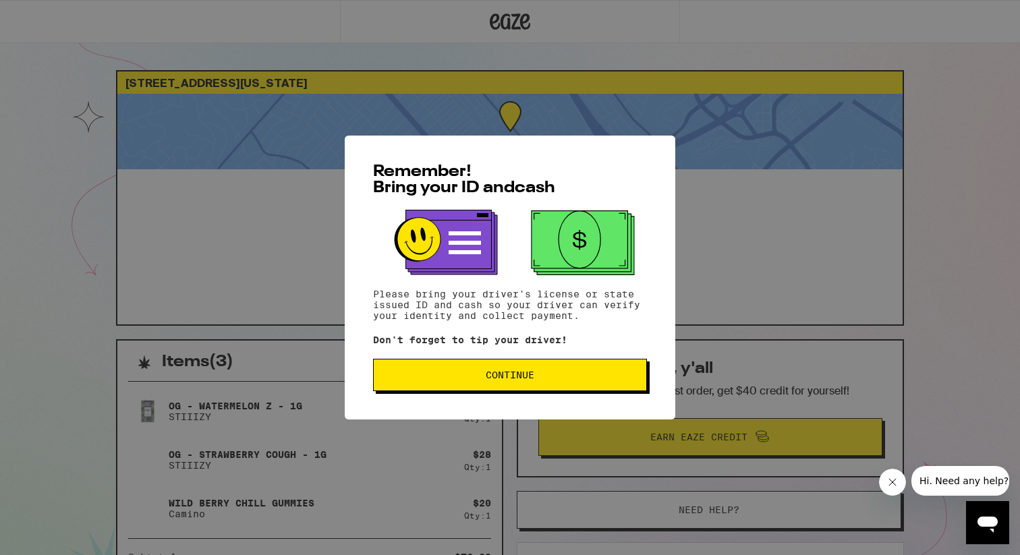
click at [503, 378] on span "Continue" at bounding box center [510, 375] width 49 height 9
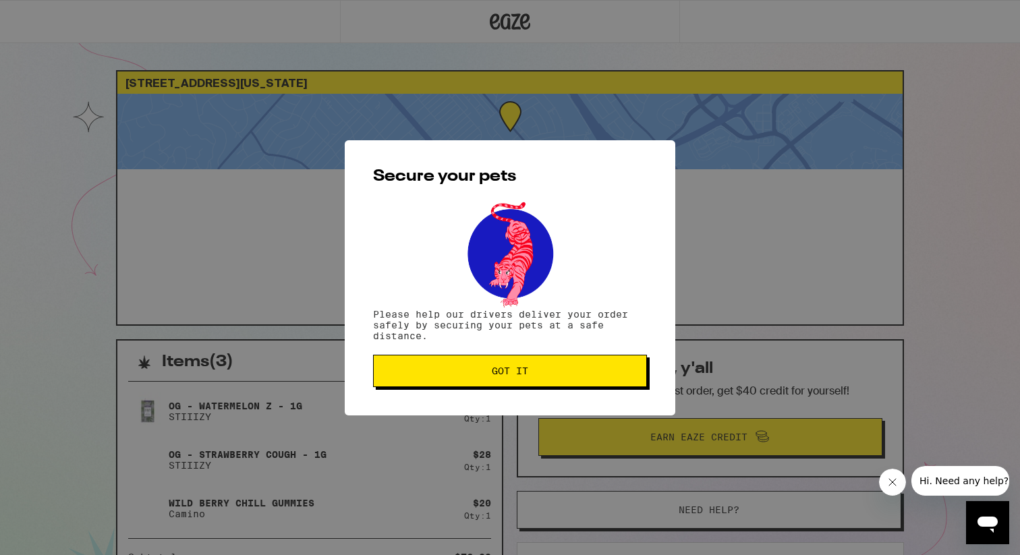
click at [503, 376] on span "Got it" at bounding box center [510, 370] width 36 height 9
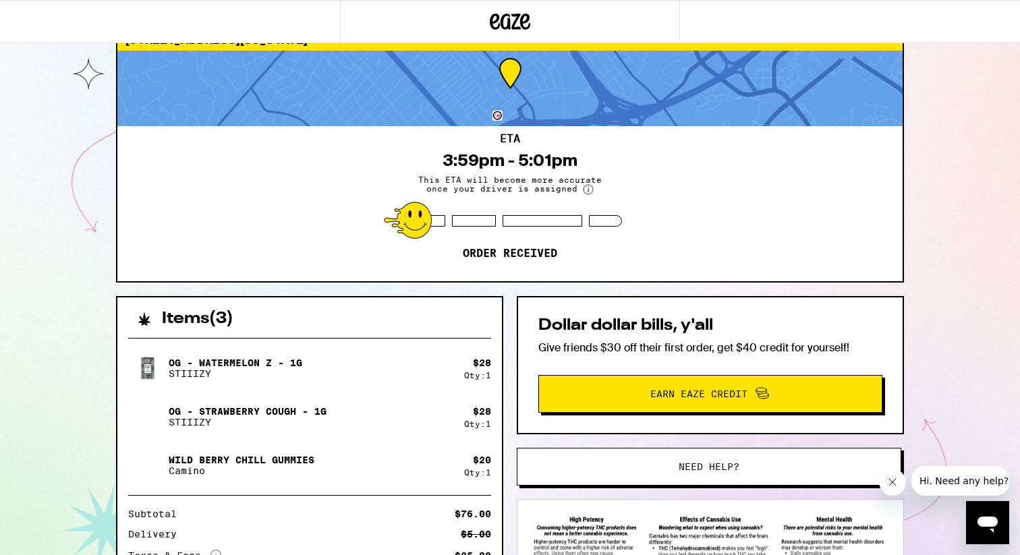
scroll to position [53, 0]
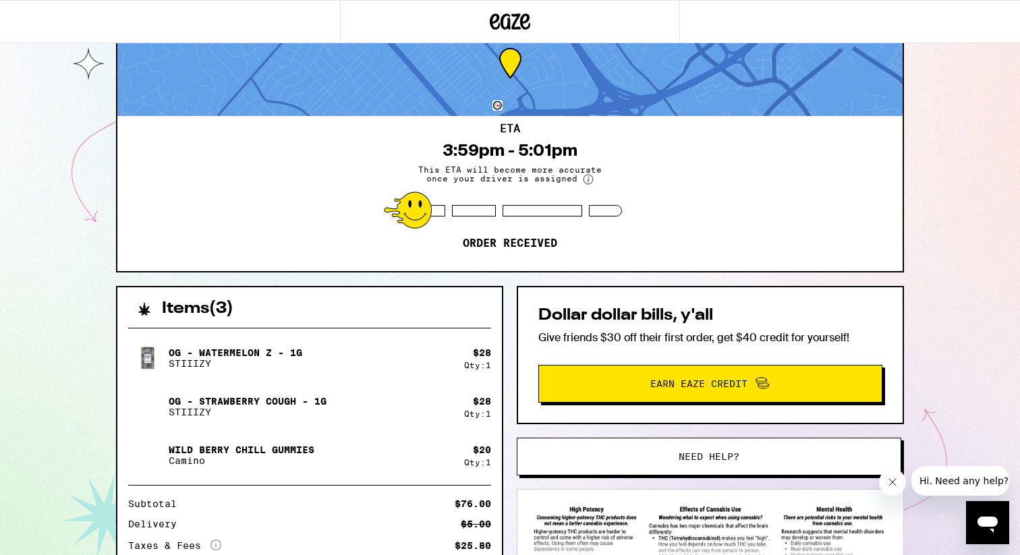
click at [591, 182] on icon at bounding box center [588, 179] width 11 height 11
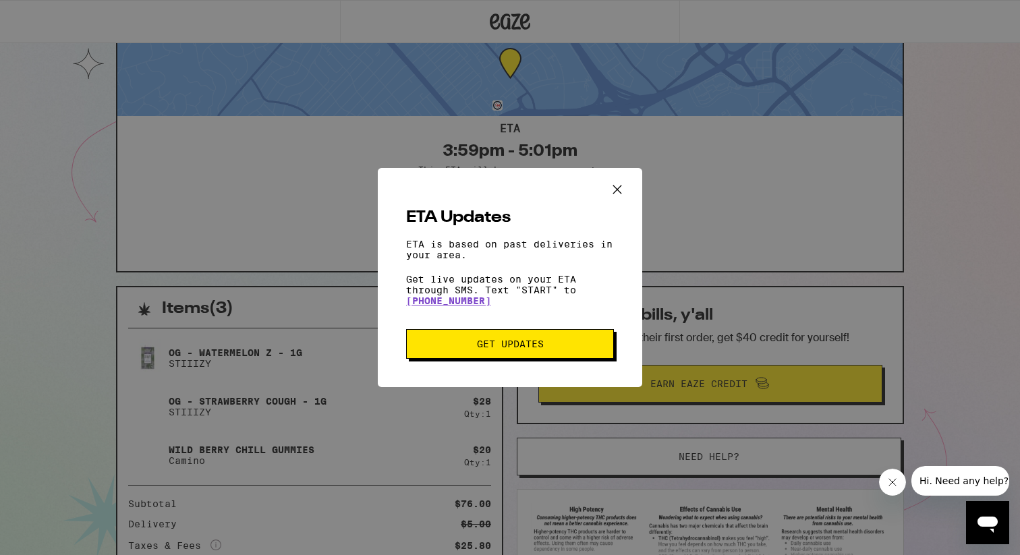
click at [621, 189] on icon "Close ETA information modal" at bounding box center [617, 189] width 8 height 8
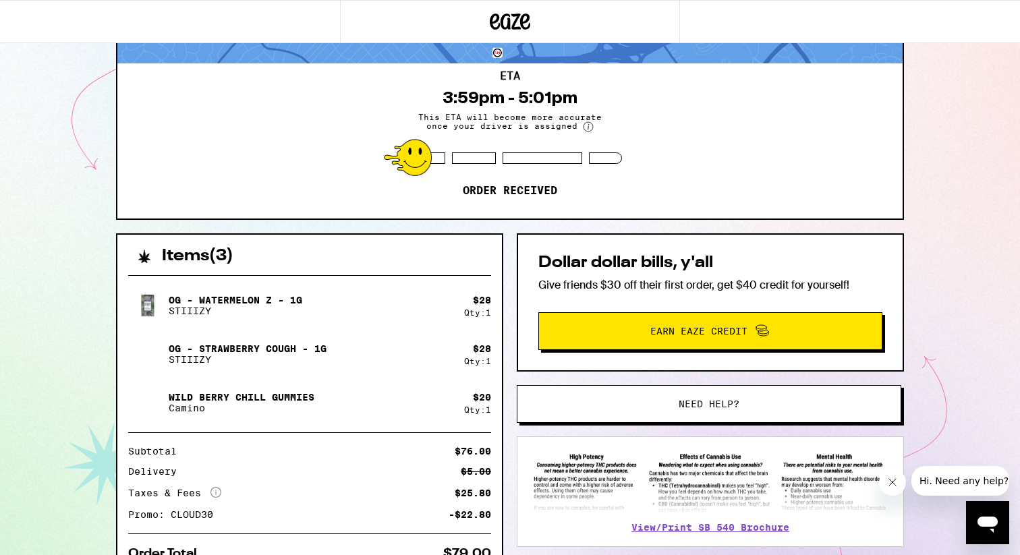
scroll to position [109, 0]
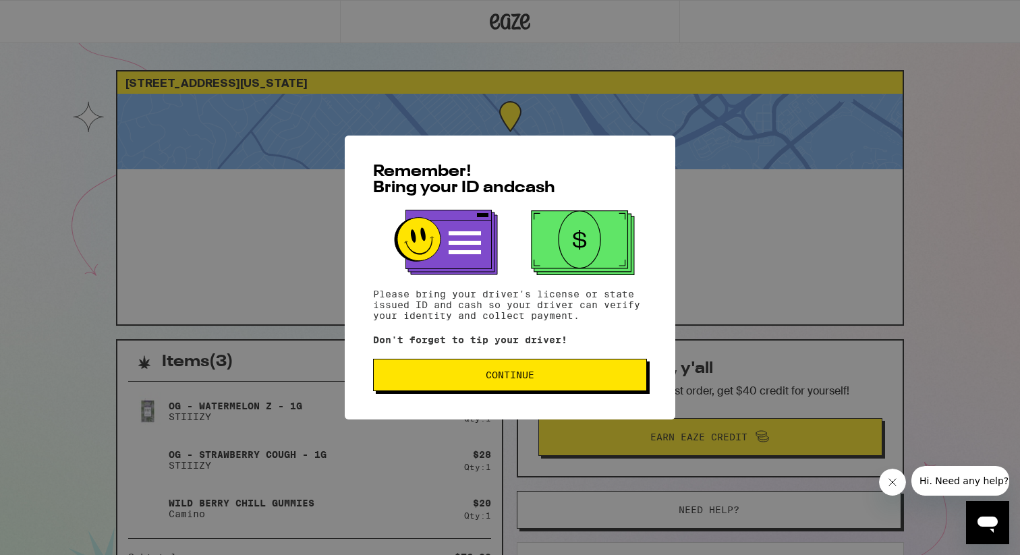
click at [511, 362] on button "Continue" at bounding box center [510, 375] width 274 height 32
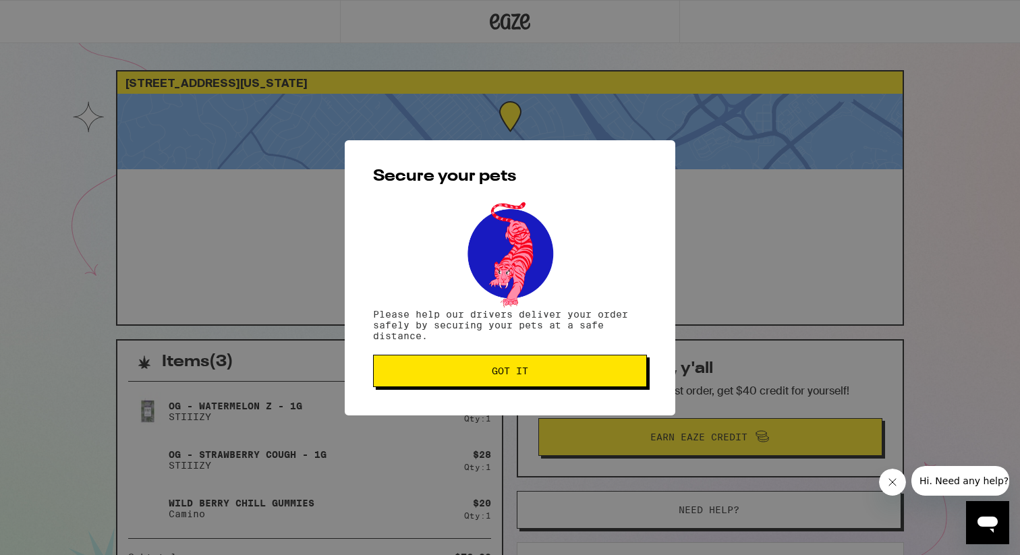
click at [511, 373] on span "Got it" at bounding box center [510, 370] width 36 height 9
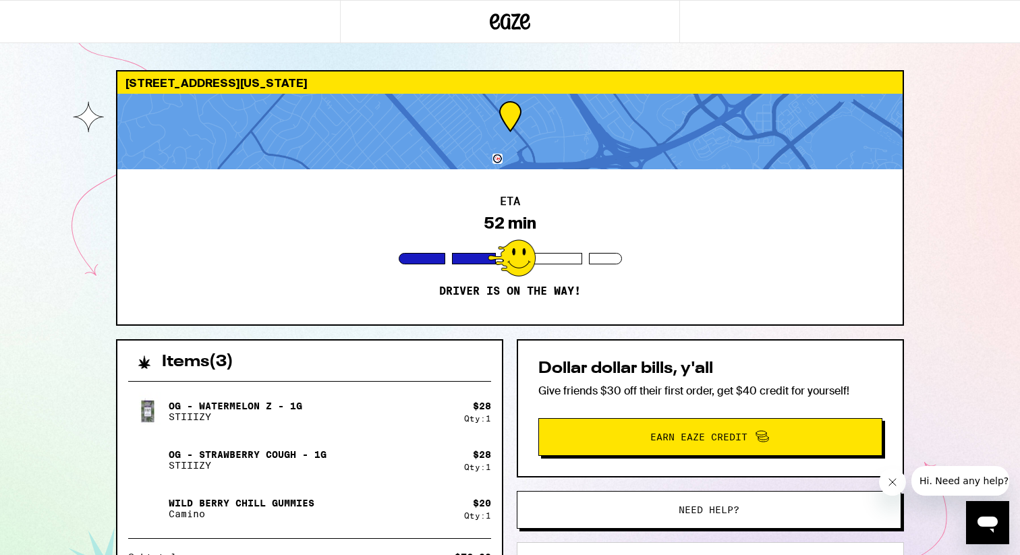
click at [517, 271] on div at bounding box center [512, 258] width 48 height 37
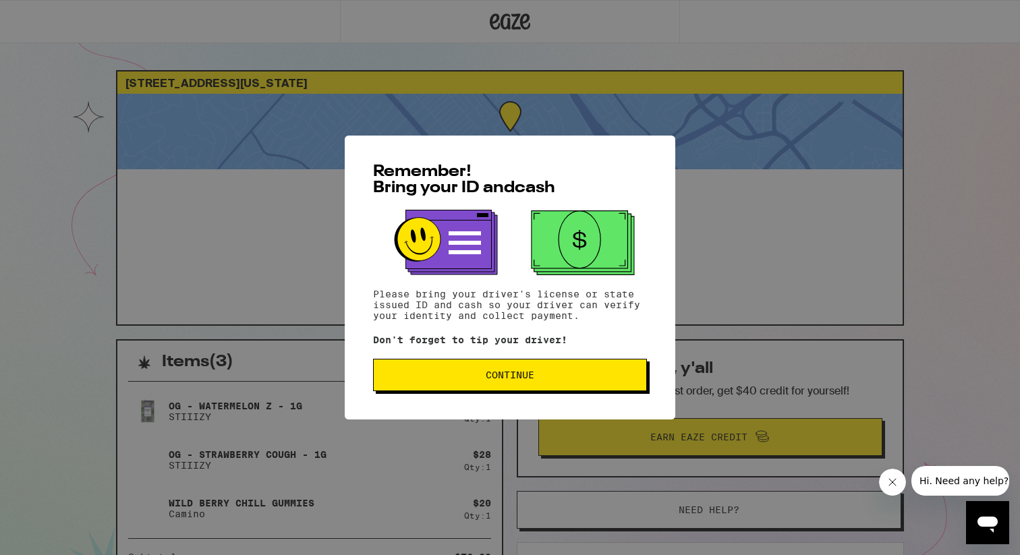
click at [497, 399] on div "Remember! Bring your ID and cash Please bring your driver's license or state is…" at bounding box center [510, 278] width 331 height 284
click at [503, 373] on span "Continue" at bounding box center [510, 375] width 49 height 9
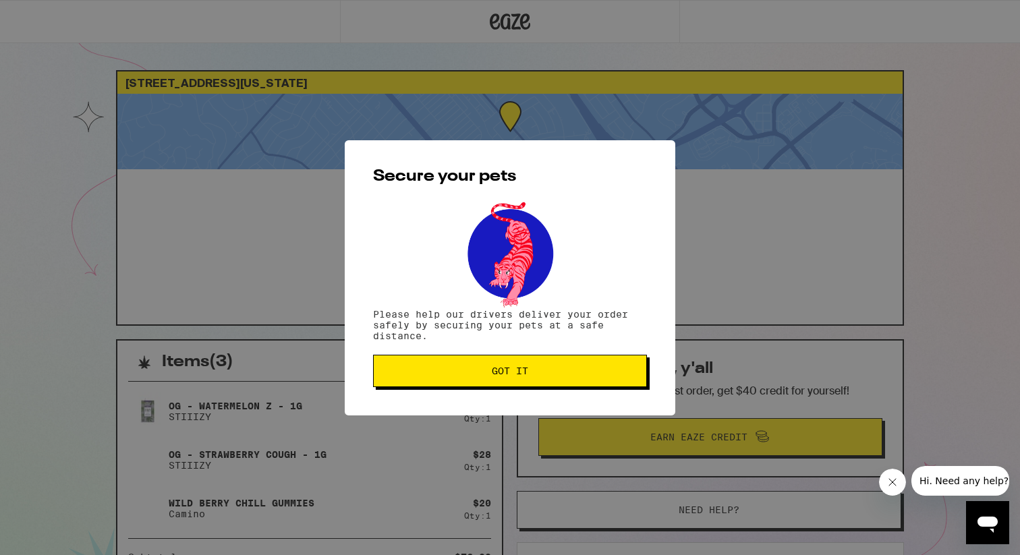
click at [503, 373] on span "Got it" at bounding box center [510, 370] width 36 height 9
